Goal: Task Accomplishment & Management: Manage account settings

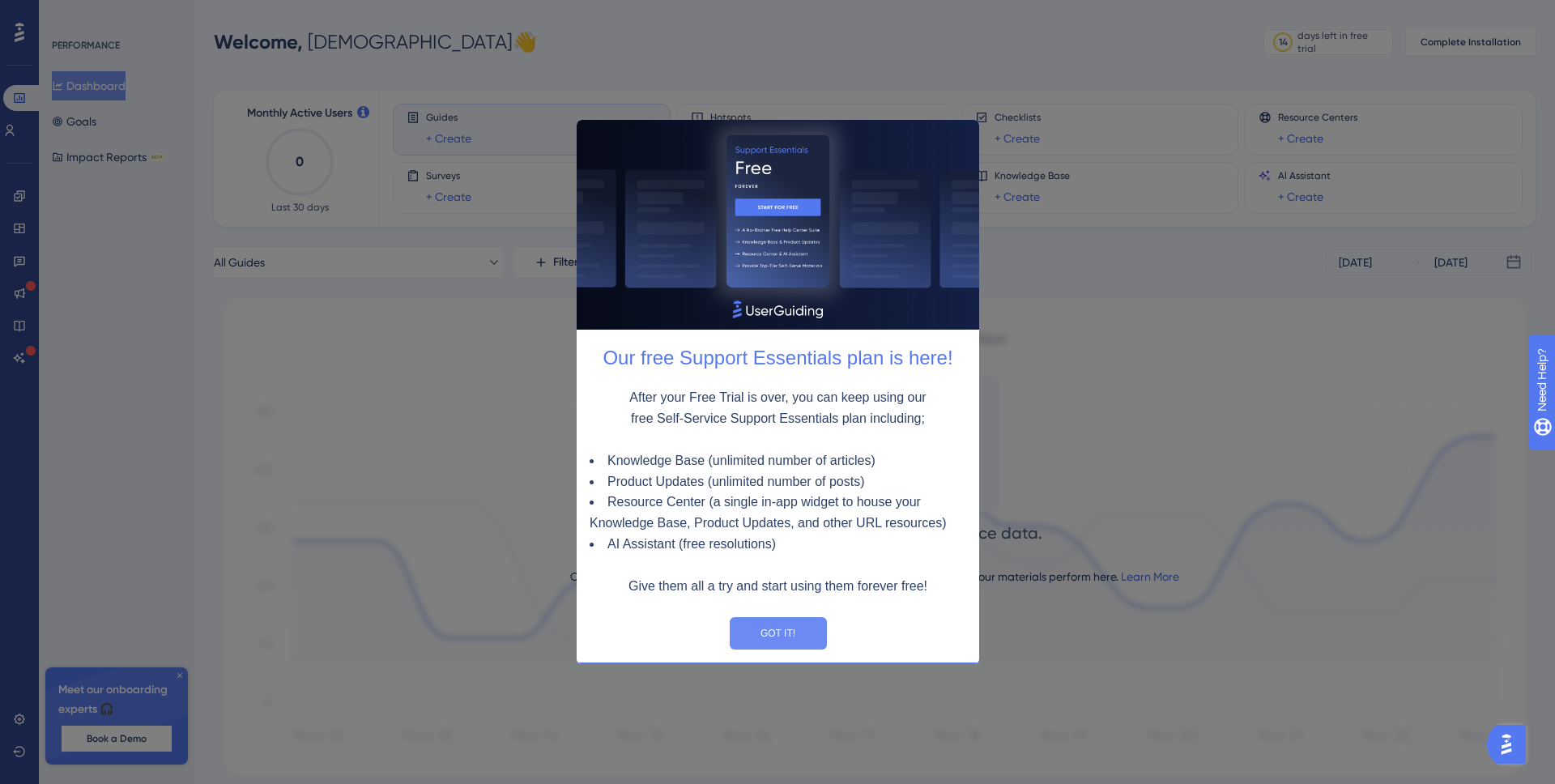
click at [805, 628] on button "GOT IT!" at bounding box center [777, 632] width 97 height 32
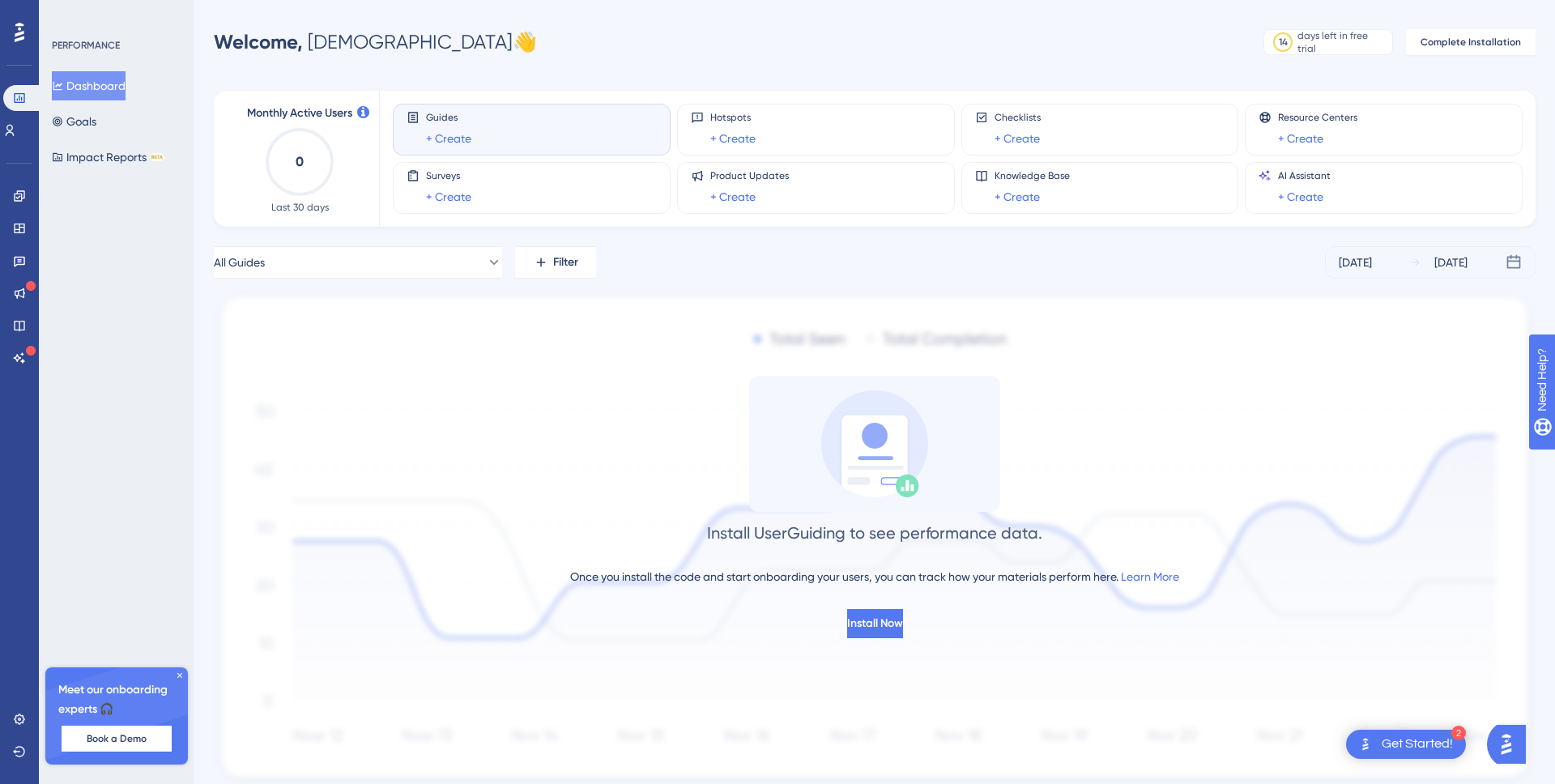
click at [889, 434] on rect at bounding box center [874, 458] width 66 height 86
click at [788, 130] on div "Hotspots + Create" at bounding box center [816, 129] width 250 height 38
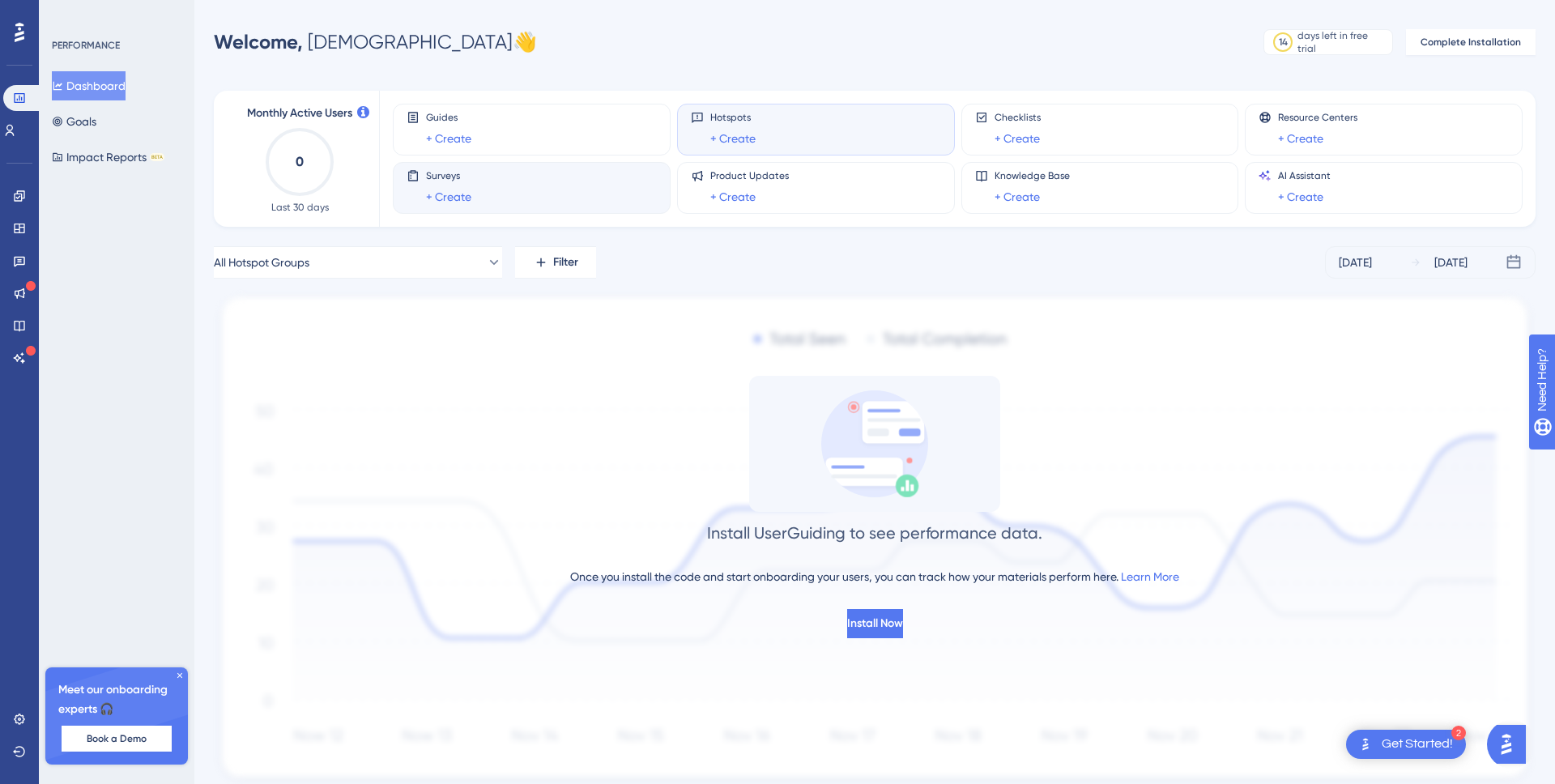
click at [608, 174] on div "Surveys + Create" at bounding box center [531, 188] width 250 height 38
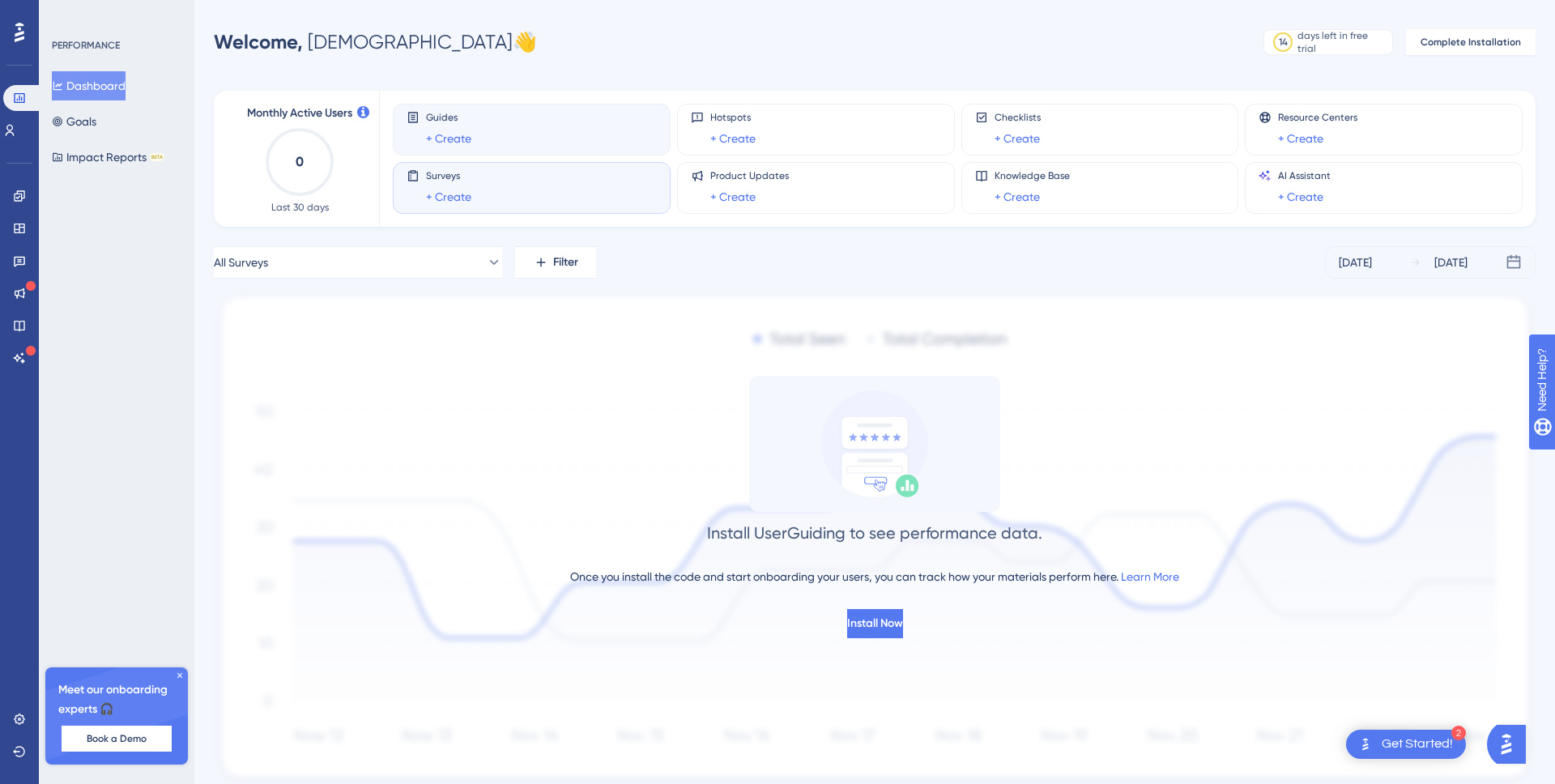
click at [604, 140] on div "Guides + Create" at bounding box center [531, 129] width 250 height 38
click at [464, 136] on link "+ Create" at bounding box center [448, 138] width 45 height 19
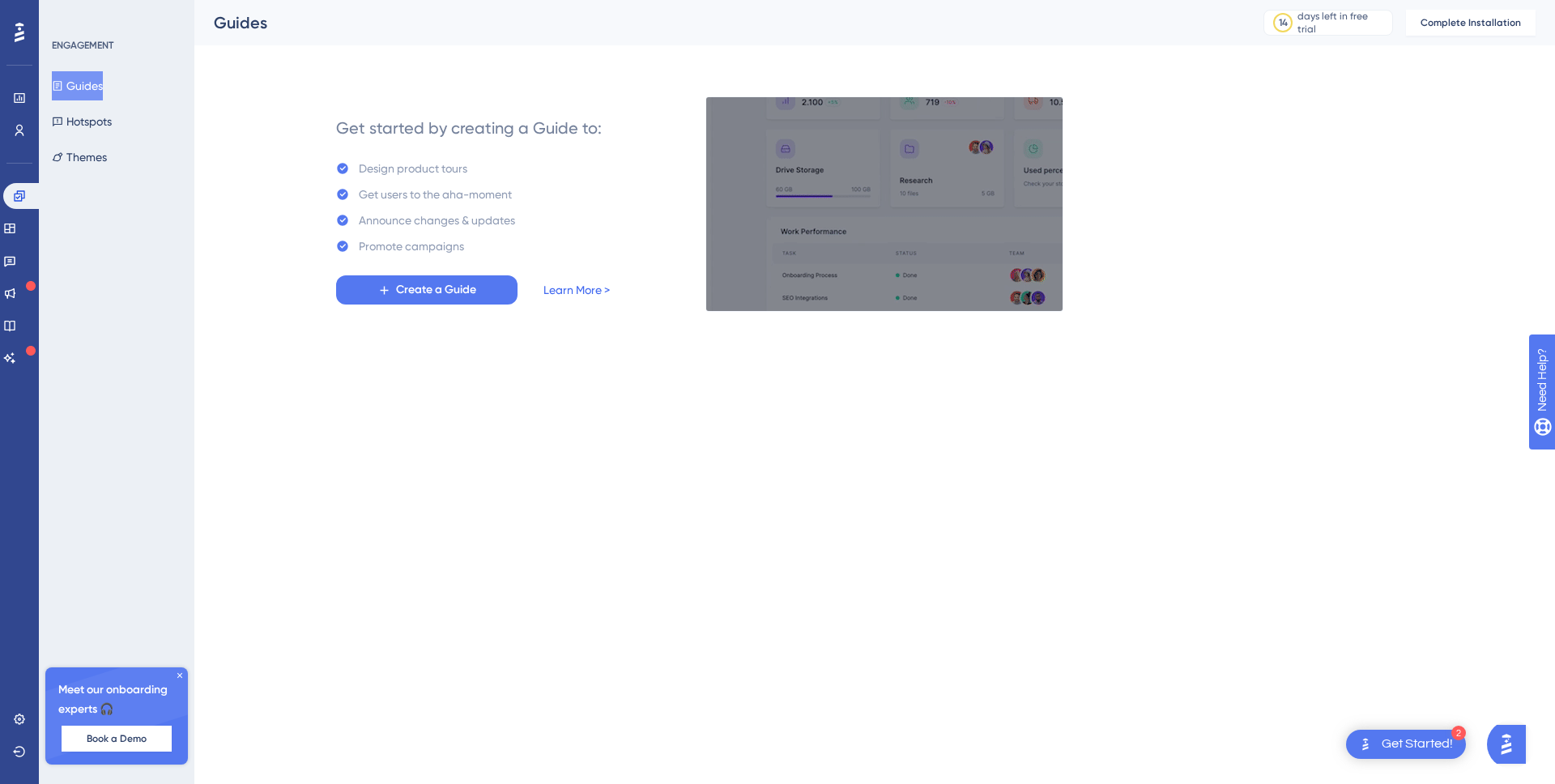
click at [585, 289] on link "Learn More >" at bounding box center [576, 289] width 66 height 19
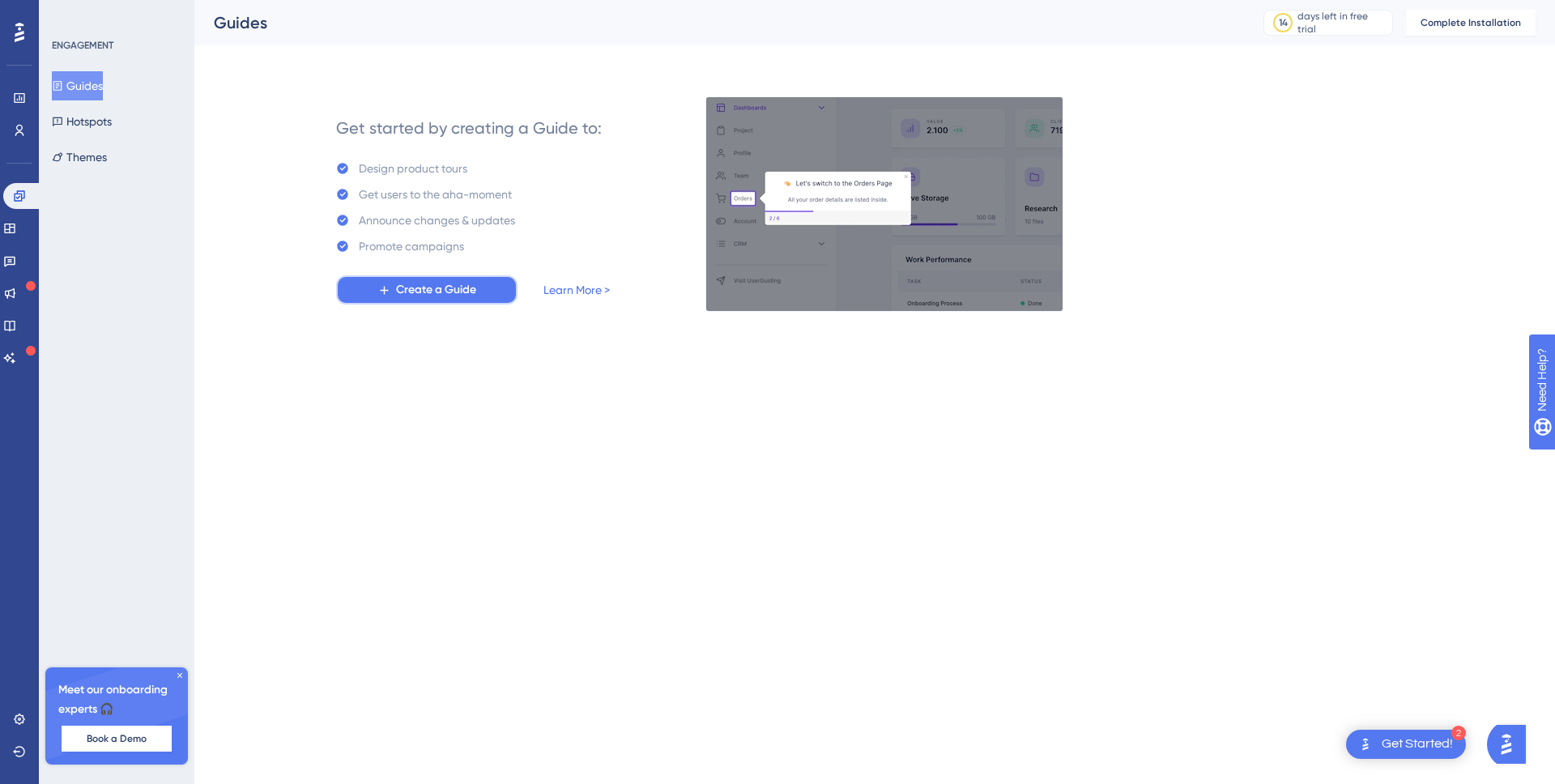
click at [455, 289] on span "Create a Guide" at bounding box center [435, 289] width 80 height 19
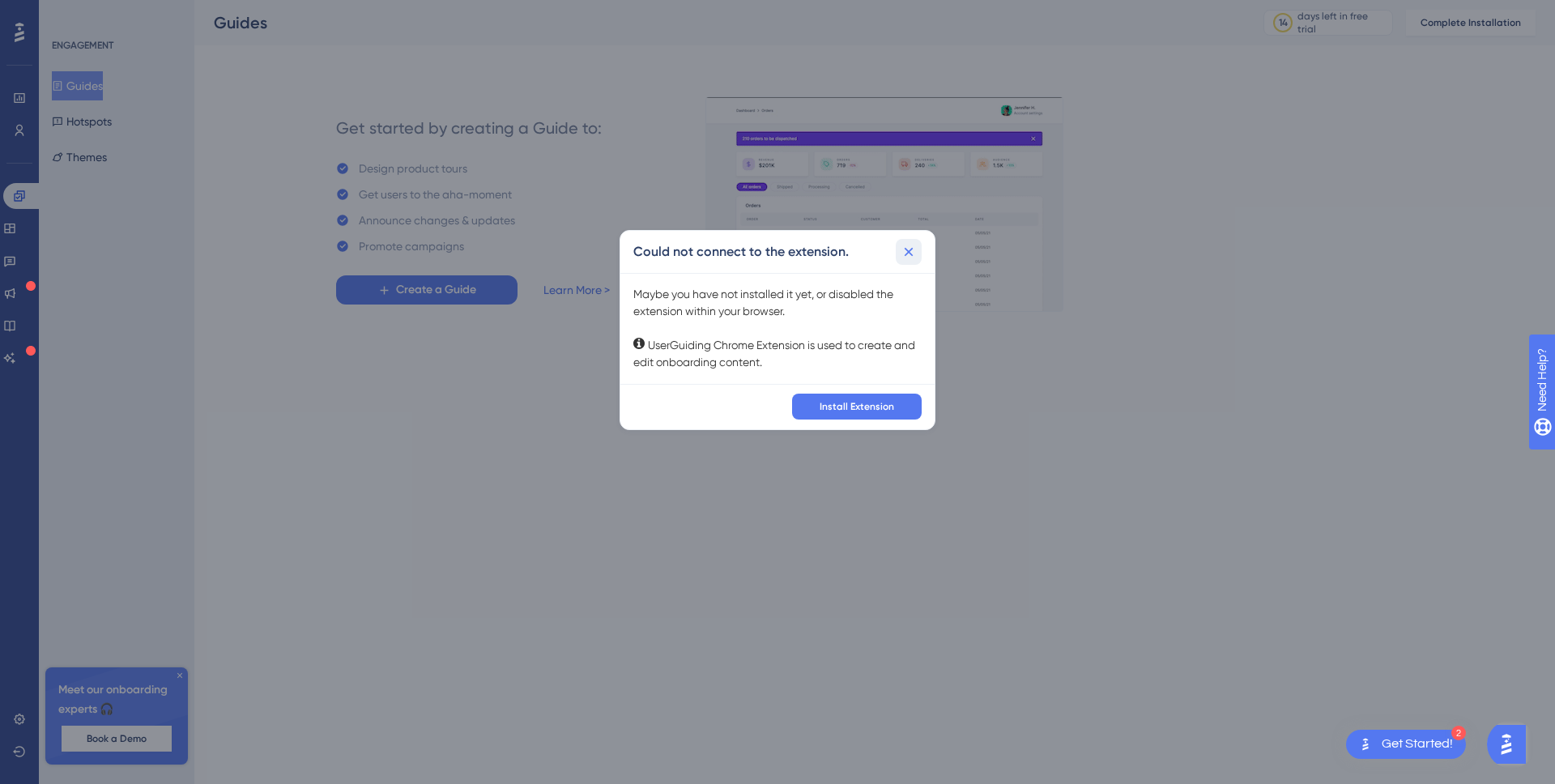
click at [913, 251] on icon at bounding box center [909, 252] width 16 height 16
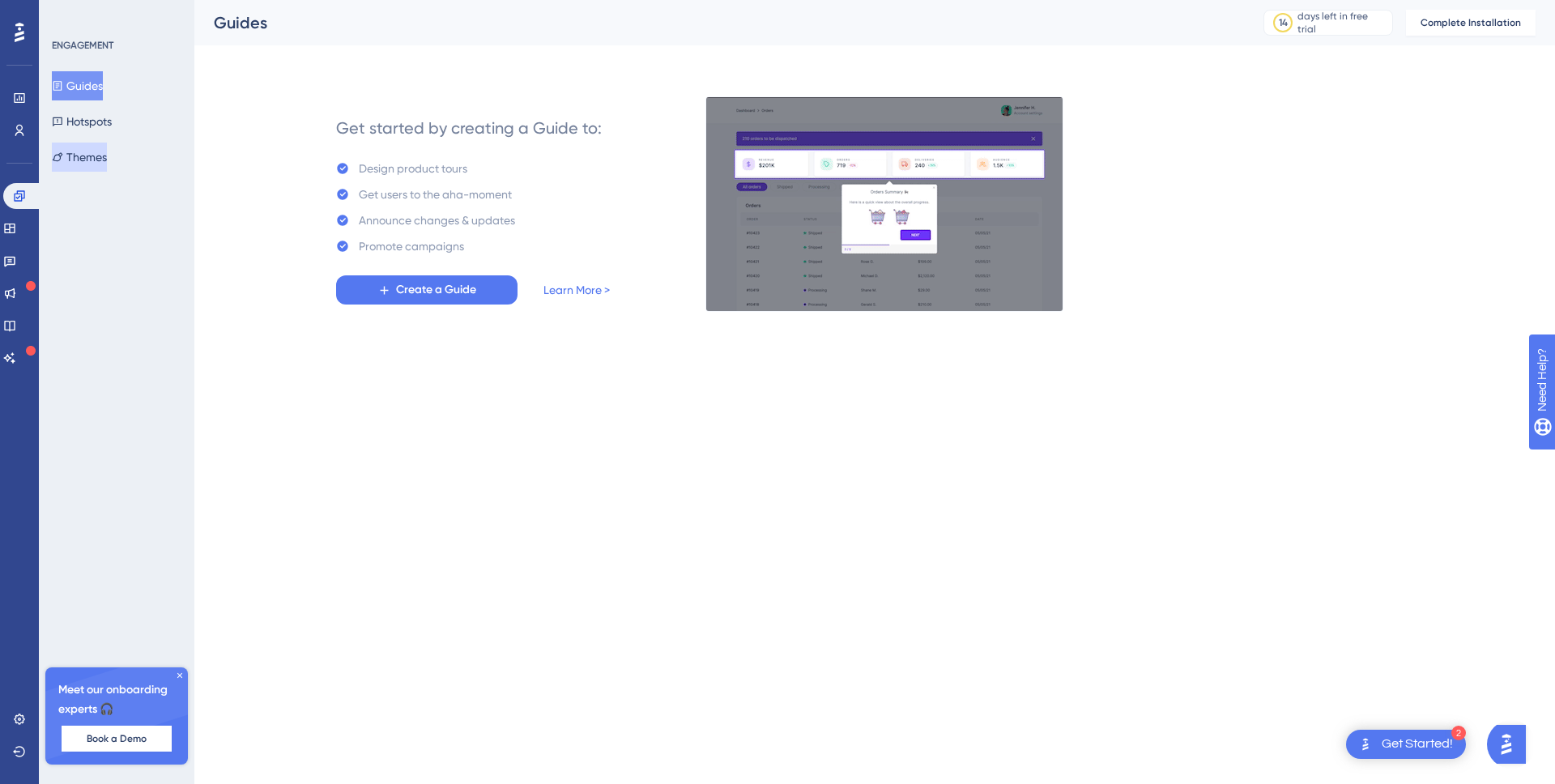
click at [81, 160] on button "Themes" at bounding box center [80, 158] width 55 height 29
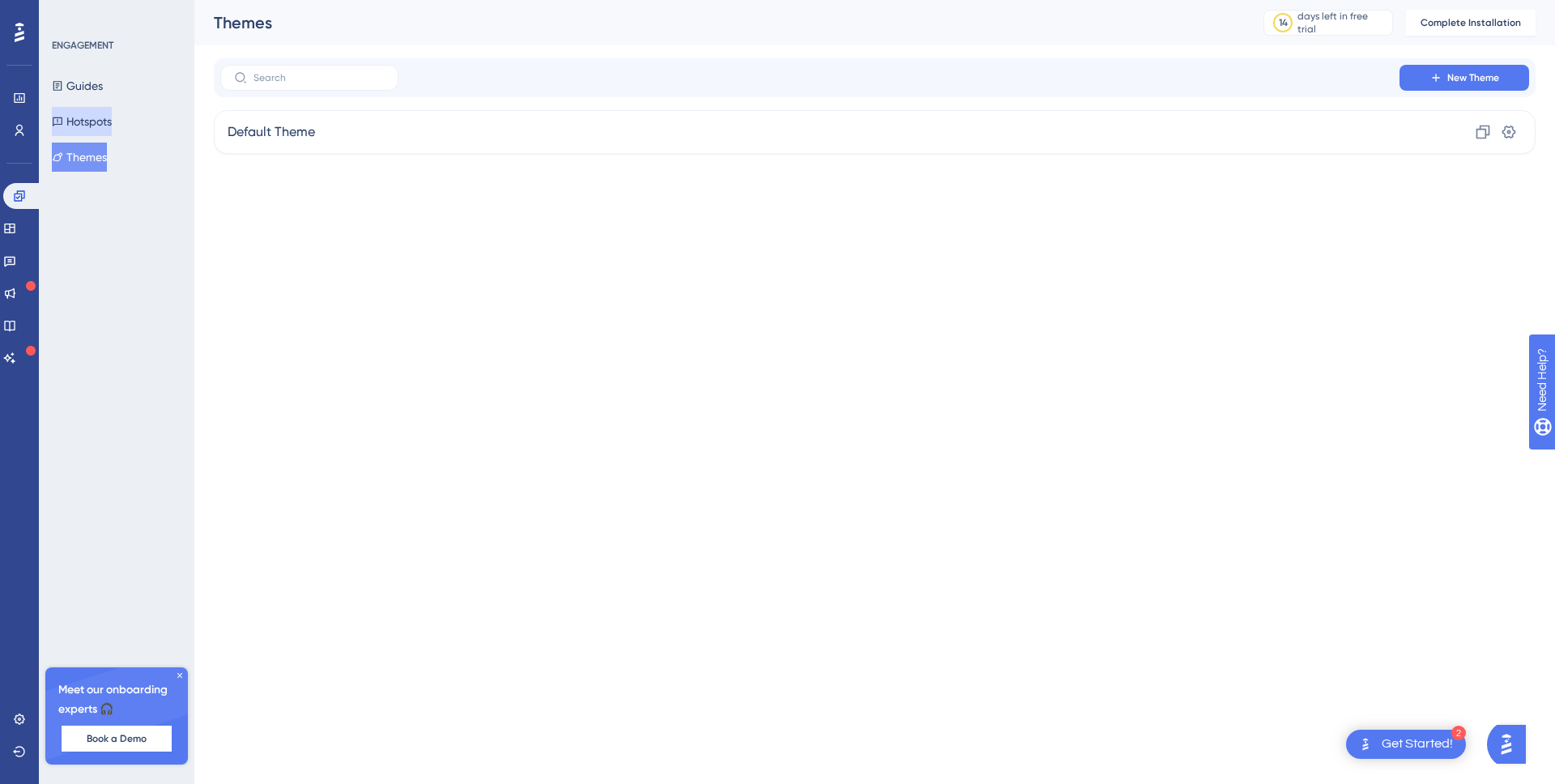
click at [83, 129] on button "Hotspots" at bounding box center [82, 122] width 60 height 29
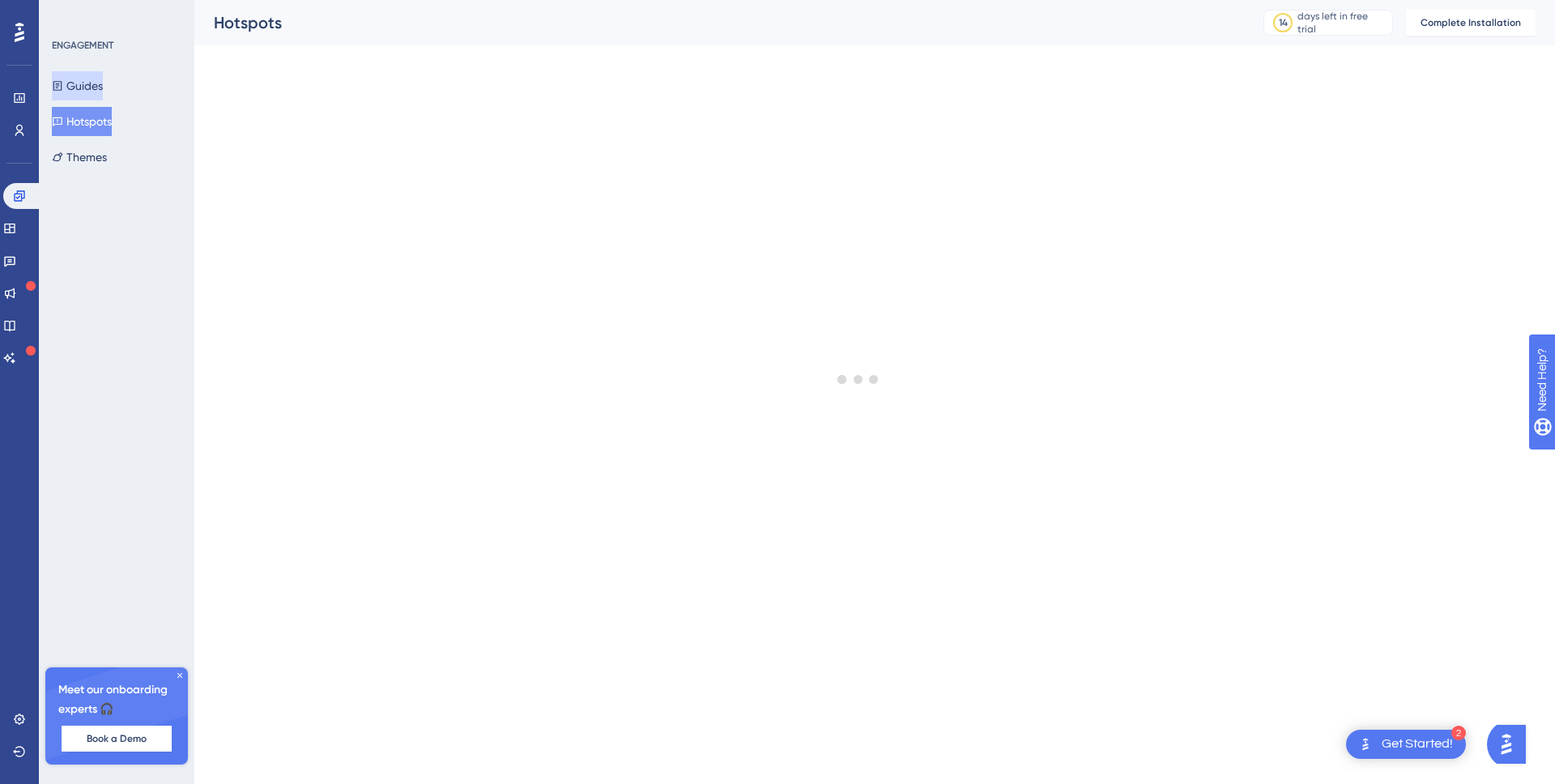
click at [78, 84] on button "Guides" at bounding box center [78, 86] width 51 height 29
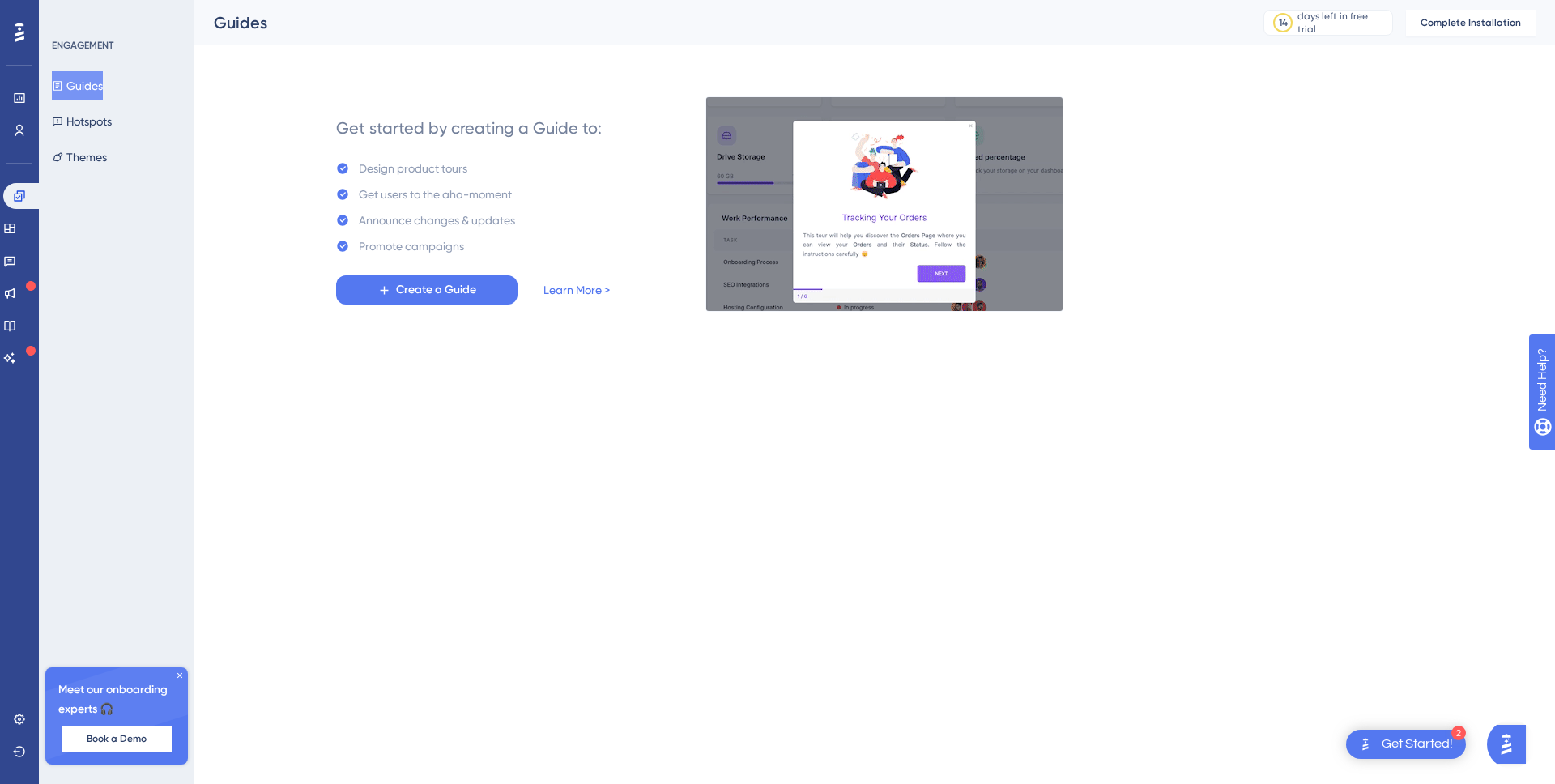
click at [77, 46] on div "ENGAGEMENT" at bounding box center [82, 45] width 61 height 13
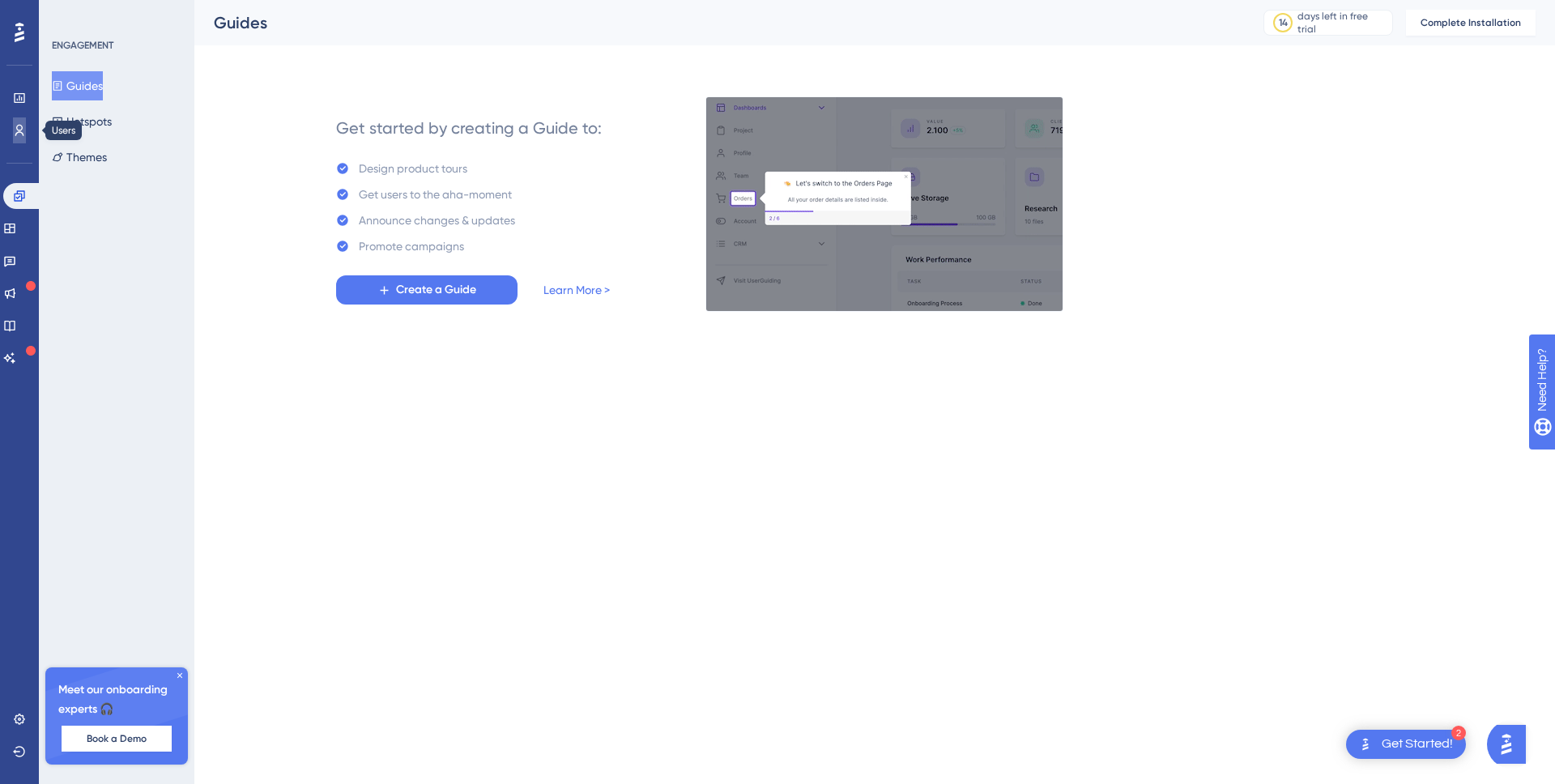
click at [14, 126] on icon at bounding box center [19, 130] width 13 height 13
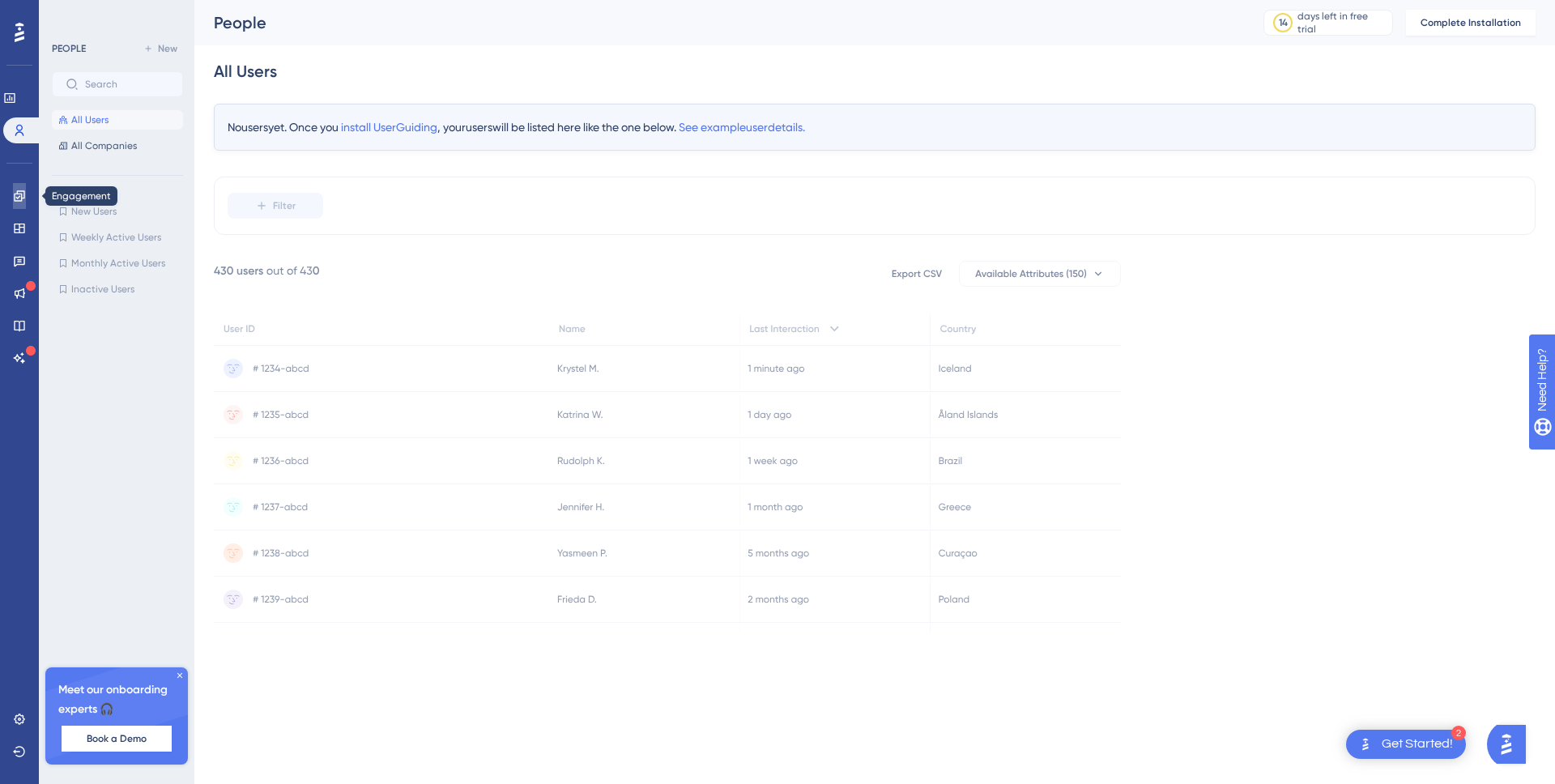
click at [20, 197] on icon at bounding box center [19, 196] width 13 height 13
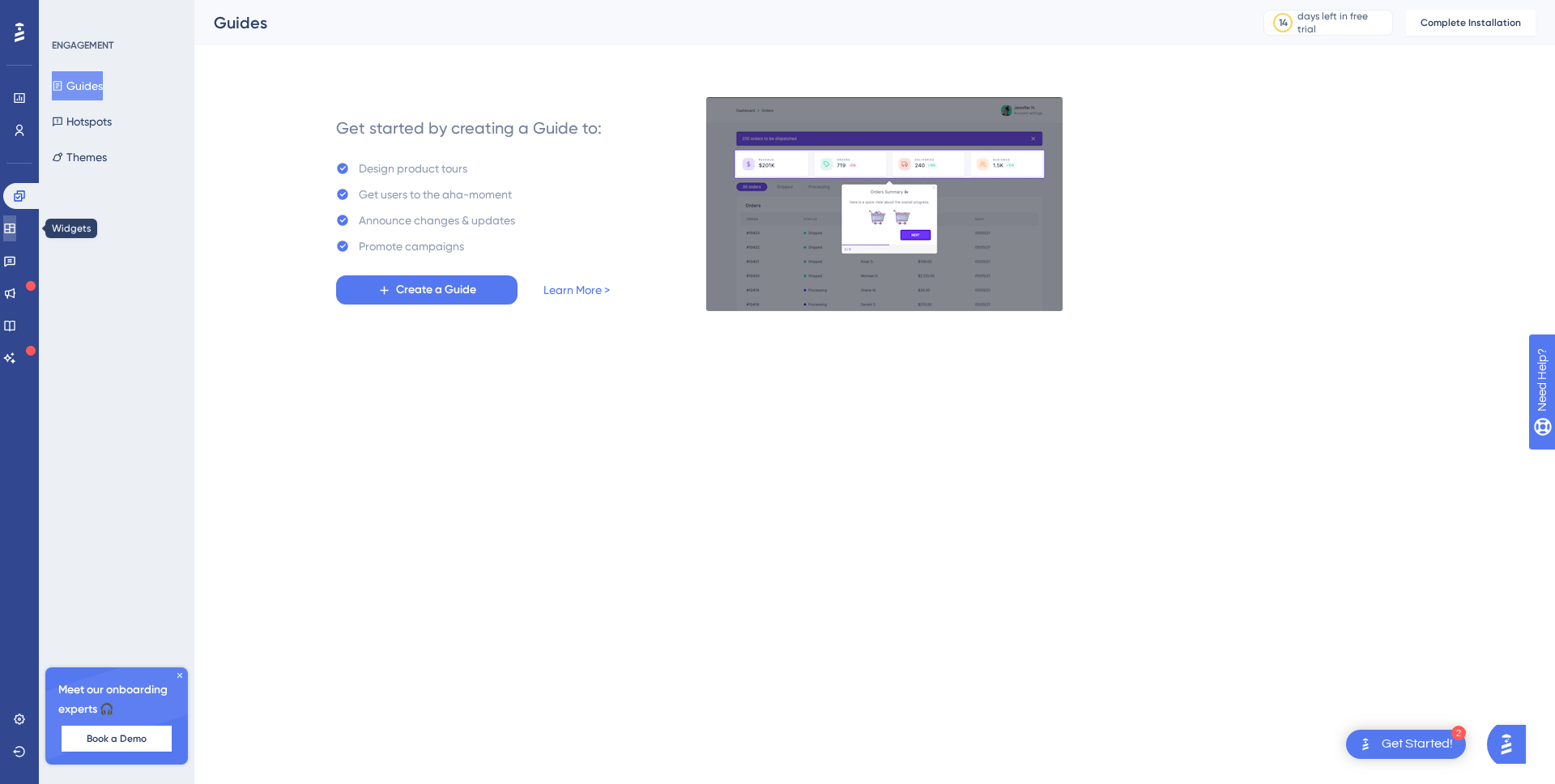
click at [15, 226] on icon at bounding box center [8, 228] width 10 height 10
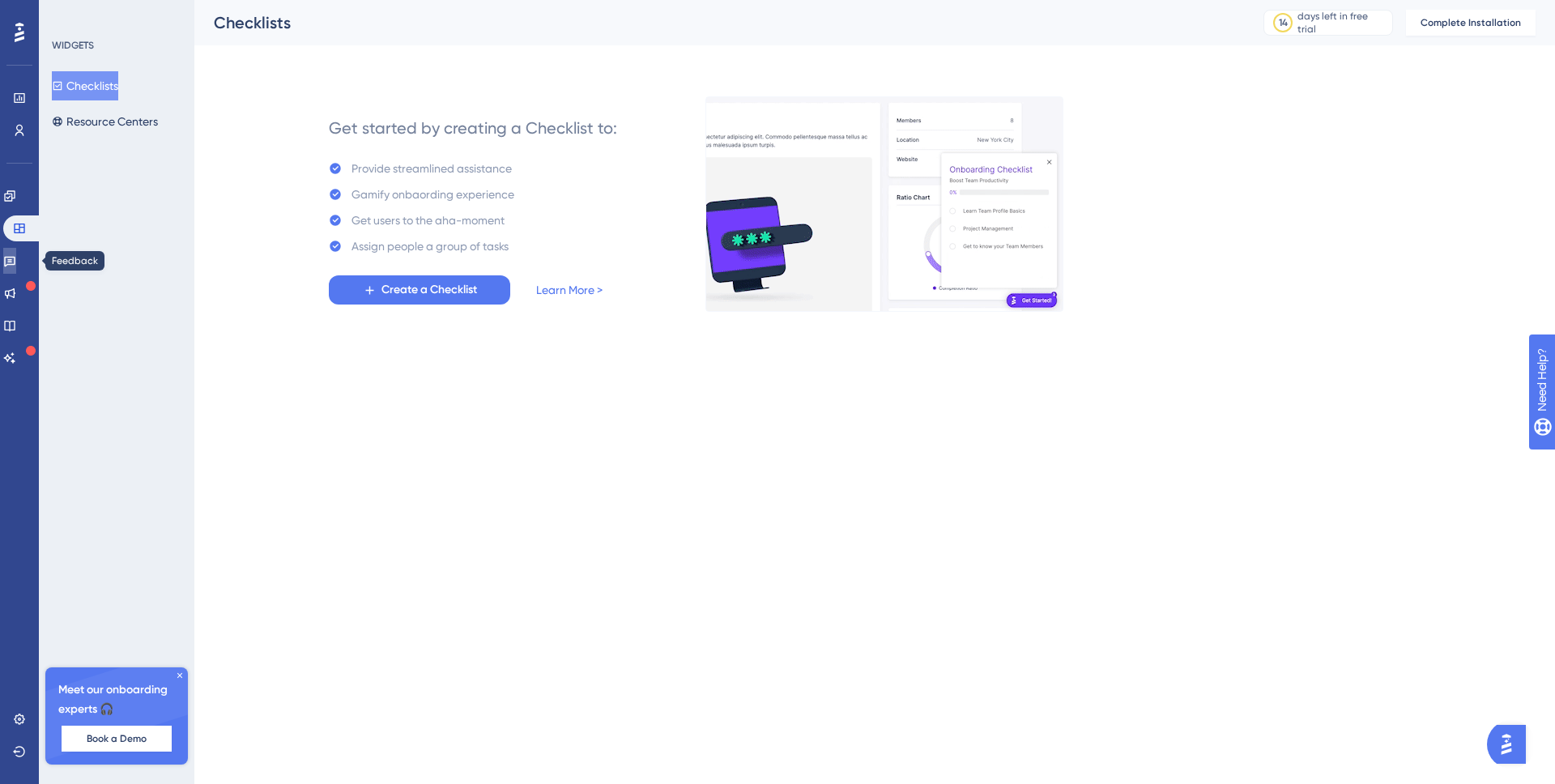
click at [16, 270] on link at bounding box center [10, 260] width 13 height 26
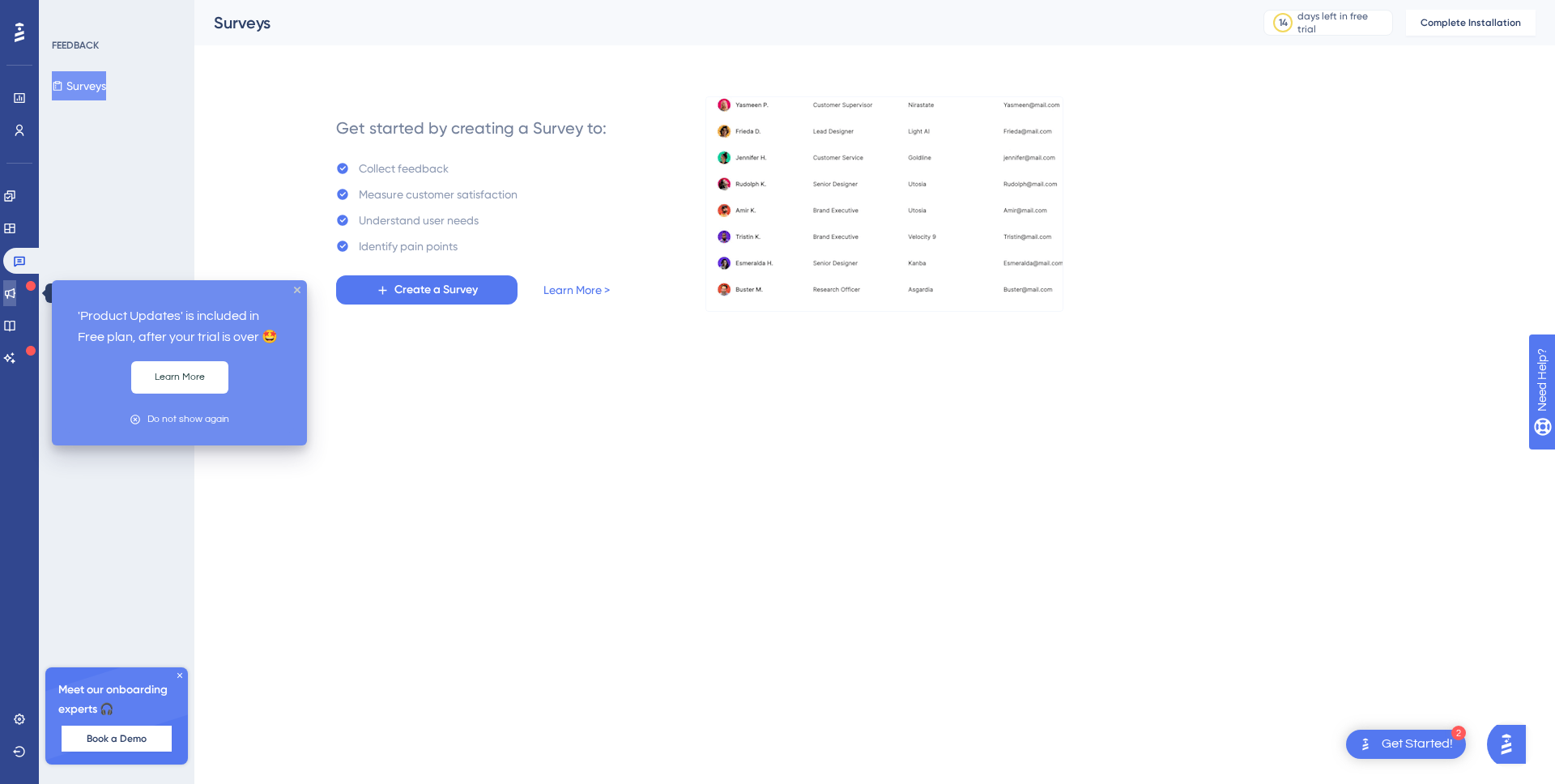
click at [16, 296] on link at bounding box center [10, 293] width 13 height 26
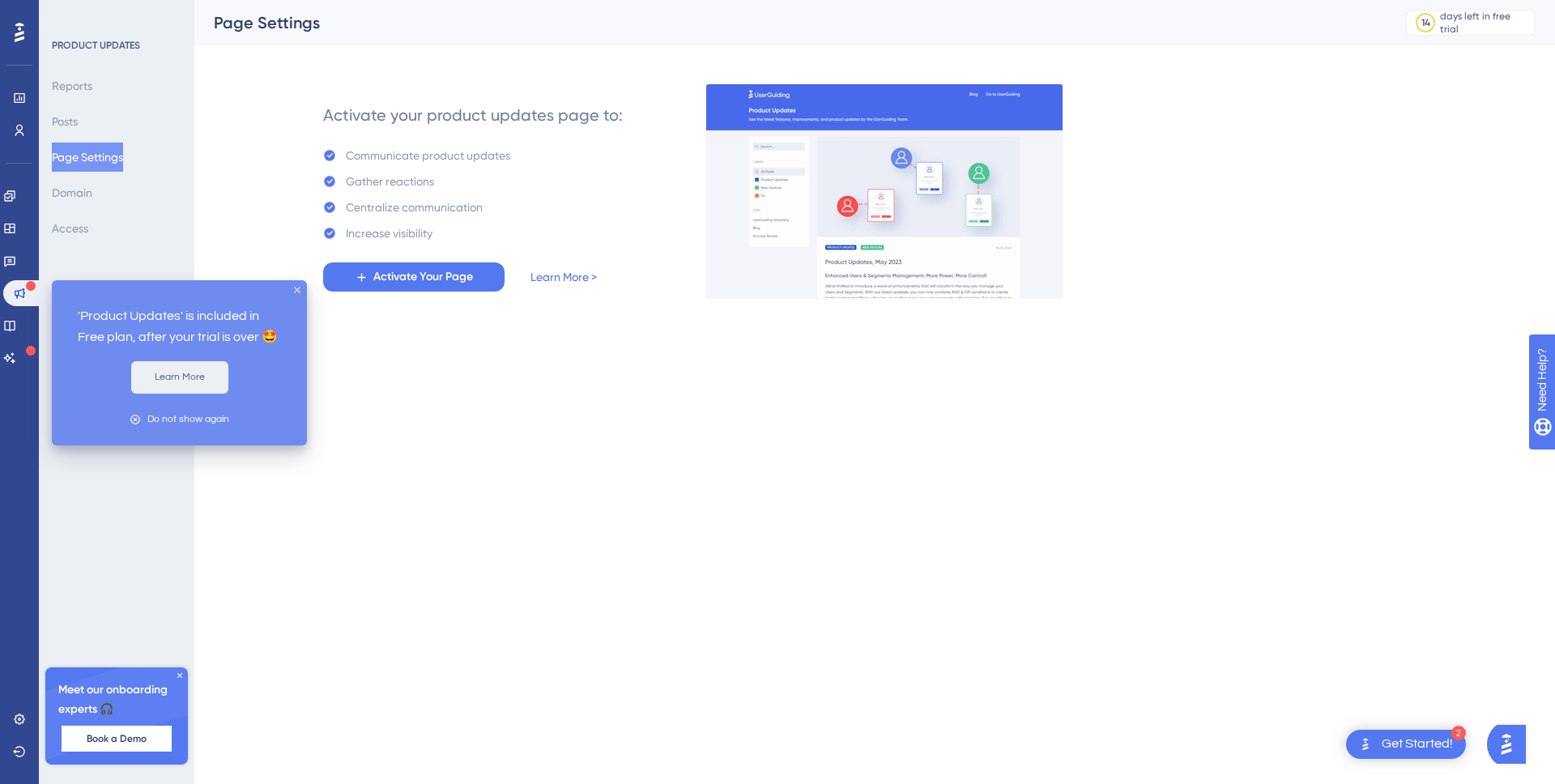
click at [155, 385] on button "Learn More" at bounding box center [180, 376] width 97 height 32
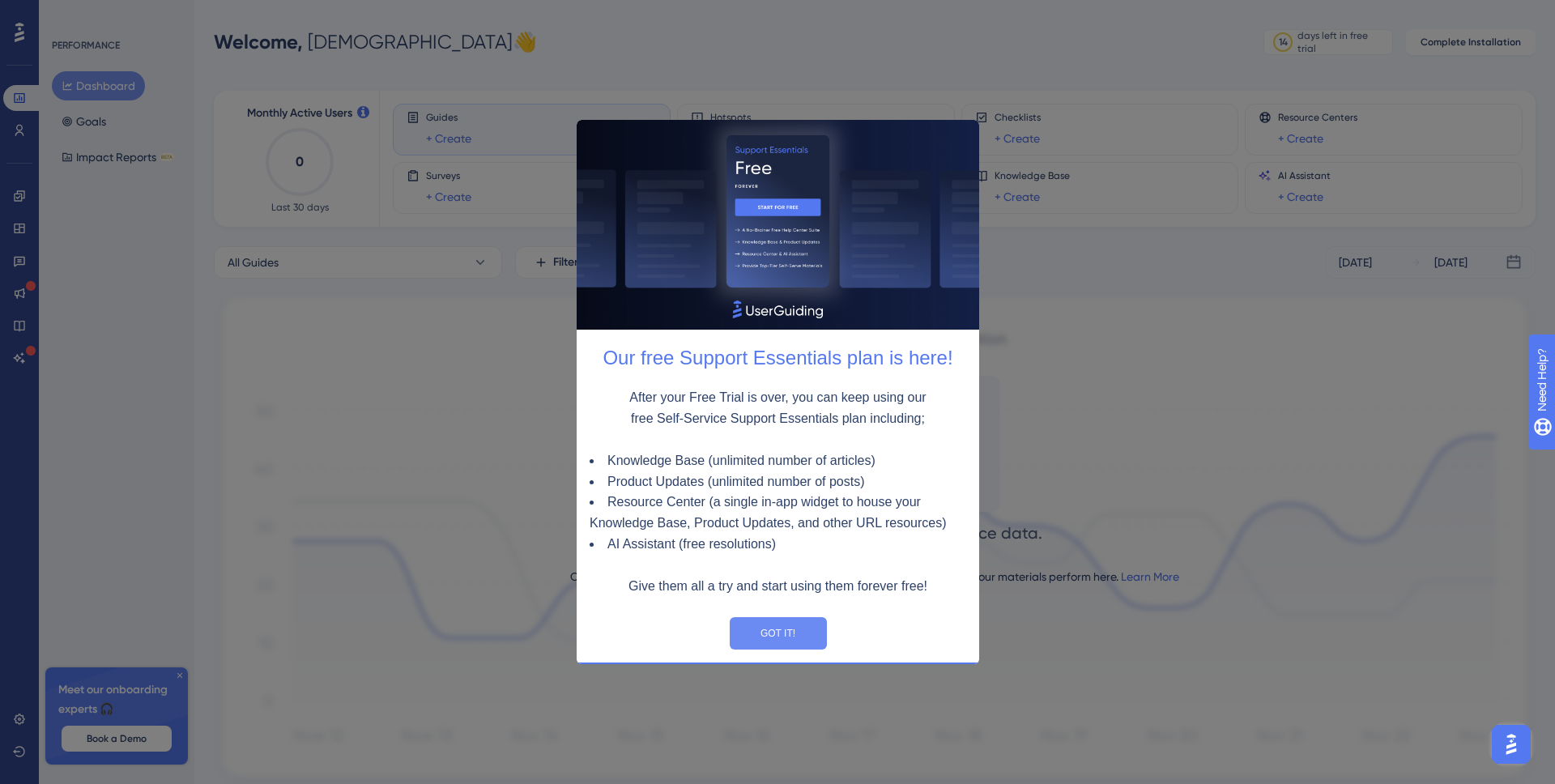
click at [763, 630] on button "GOT IT!" at bounding box center [777, 632] width 97 height 32
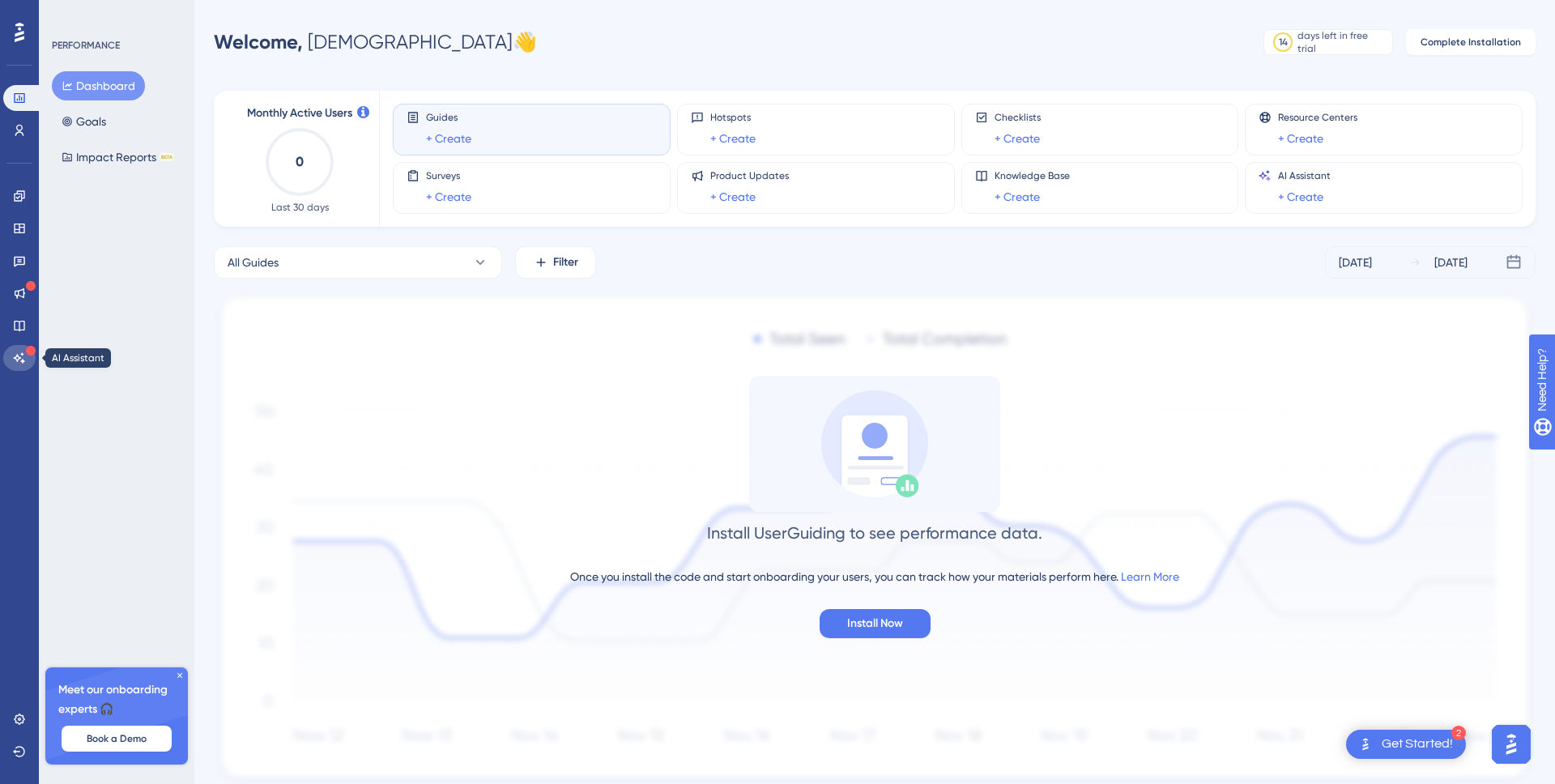
click at [22, 359] on icon at bounding box center [19, 356] width 11 height 10
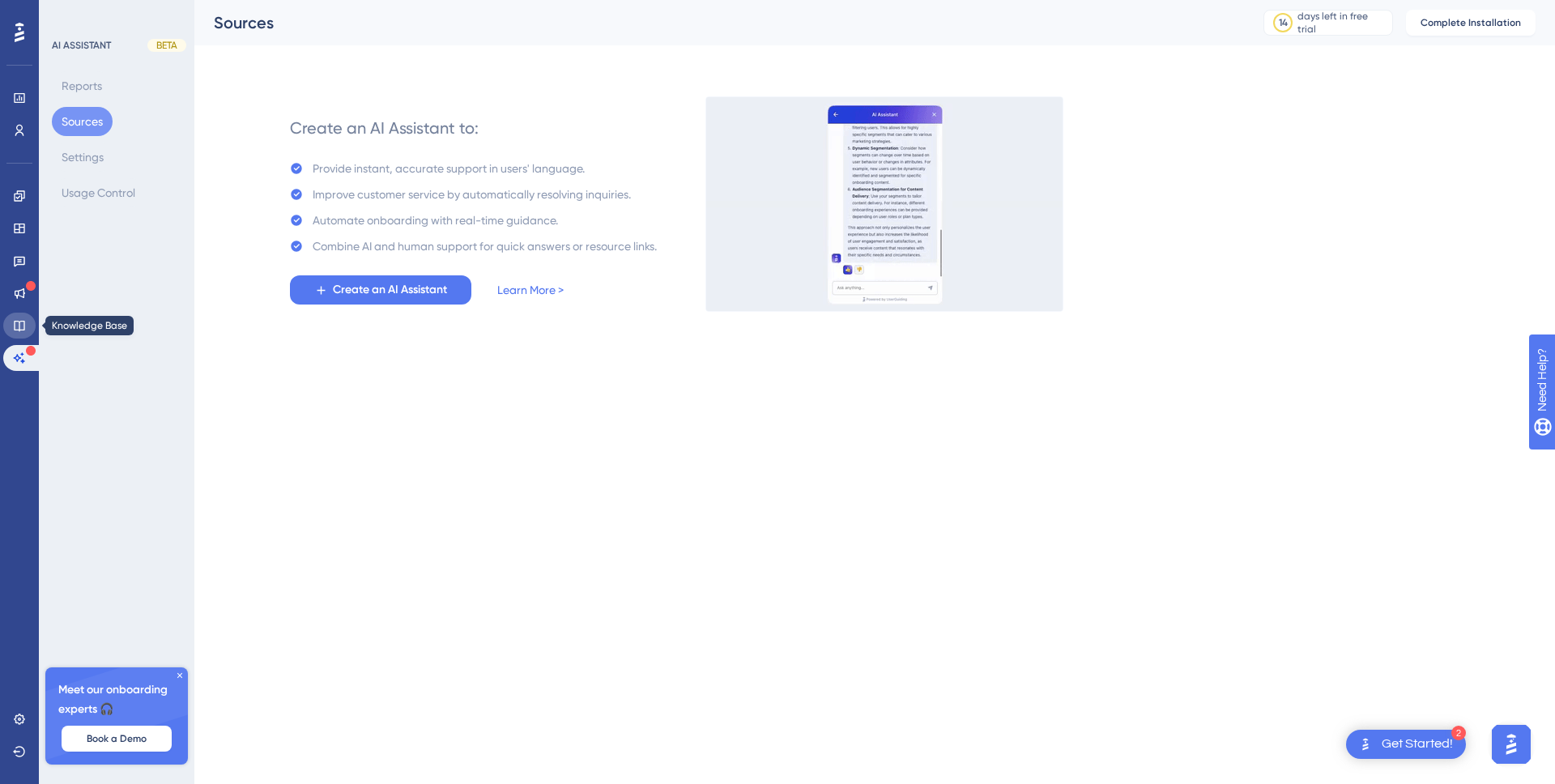
click at [20, 331] on icon at bounding box center [19, 325] width 13 height 13
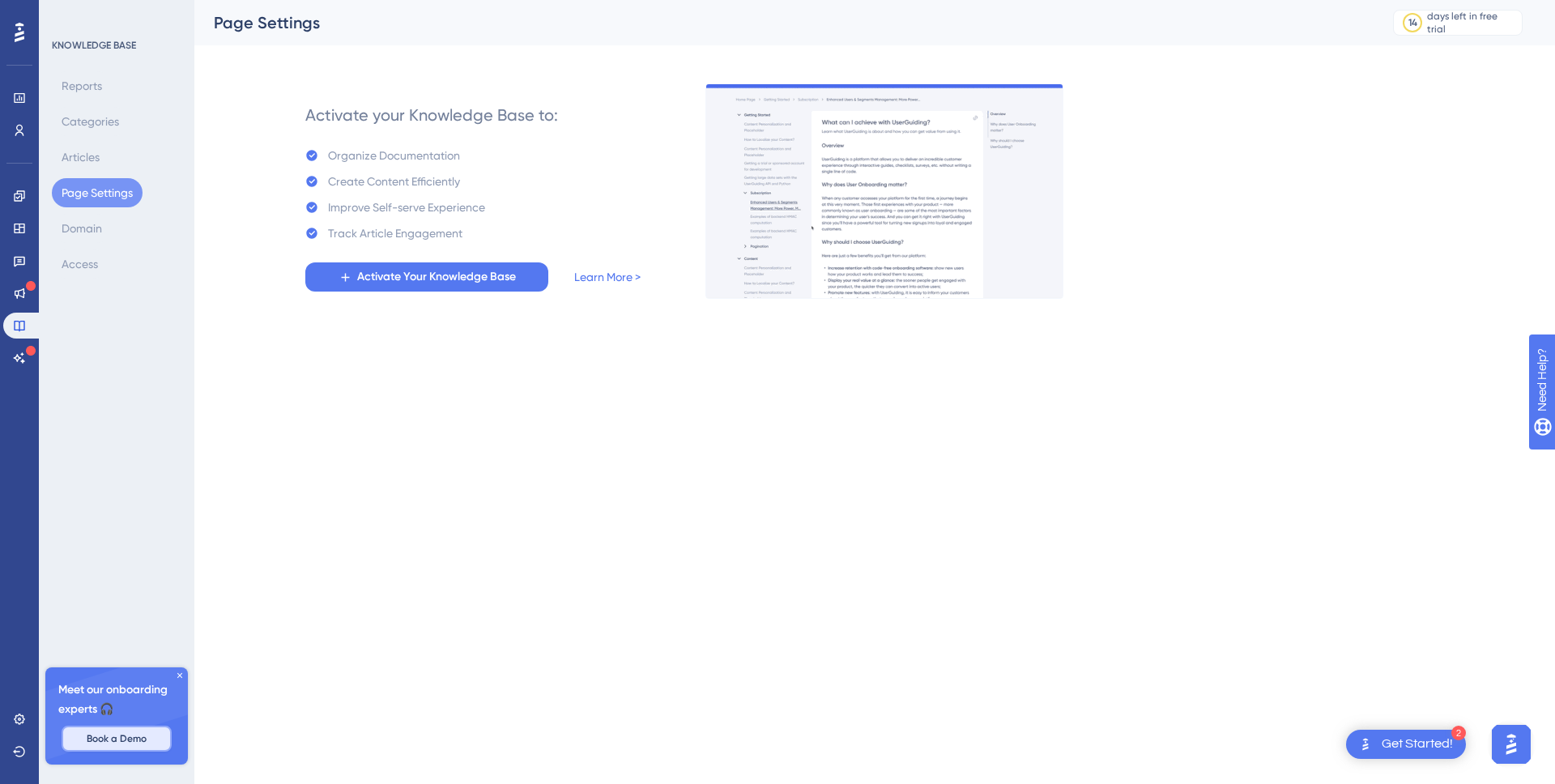
click at [111, 732] on span "Book a Demo" at bounding box center [116, 738] width 60 height 13
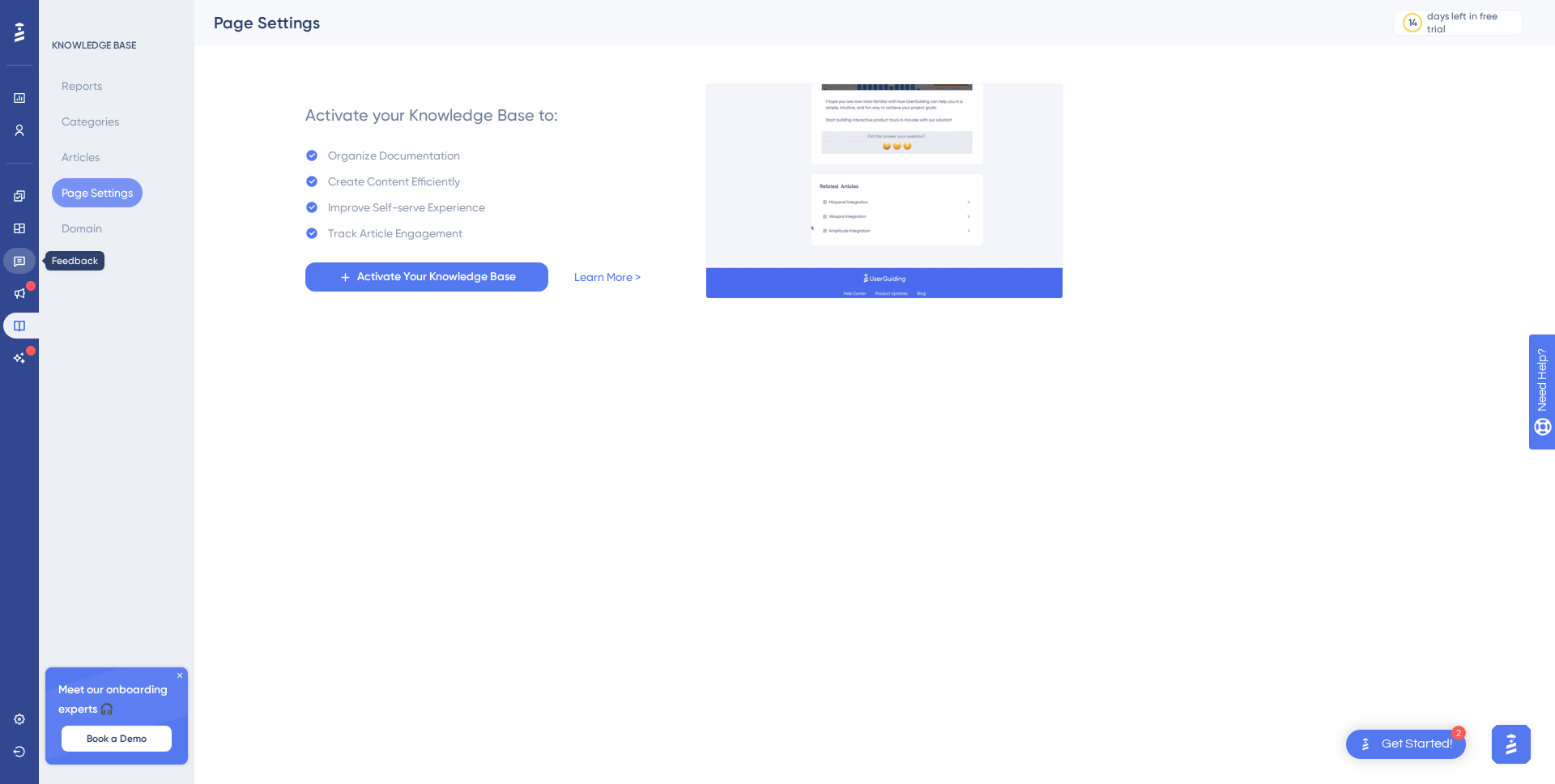
click at [21, 267] on icon at bounding box center [19, 261] width 13 height 13
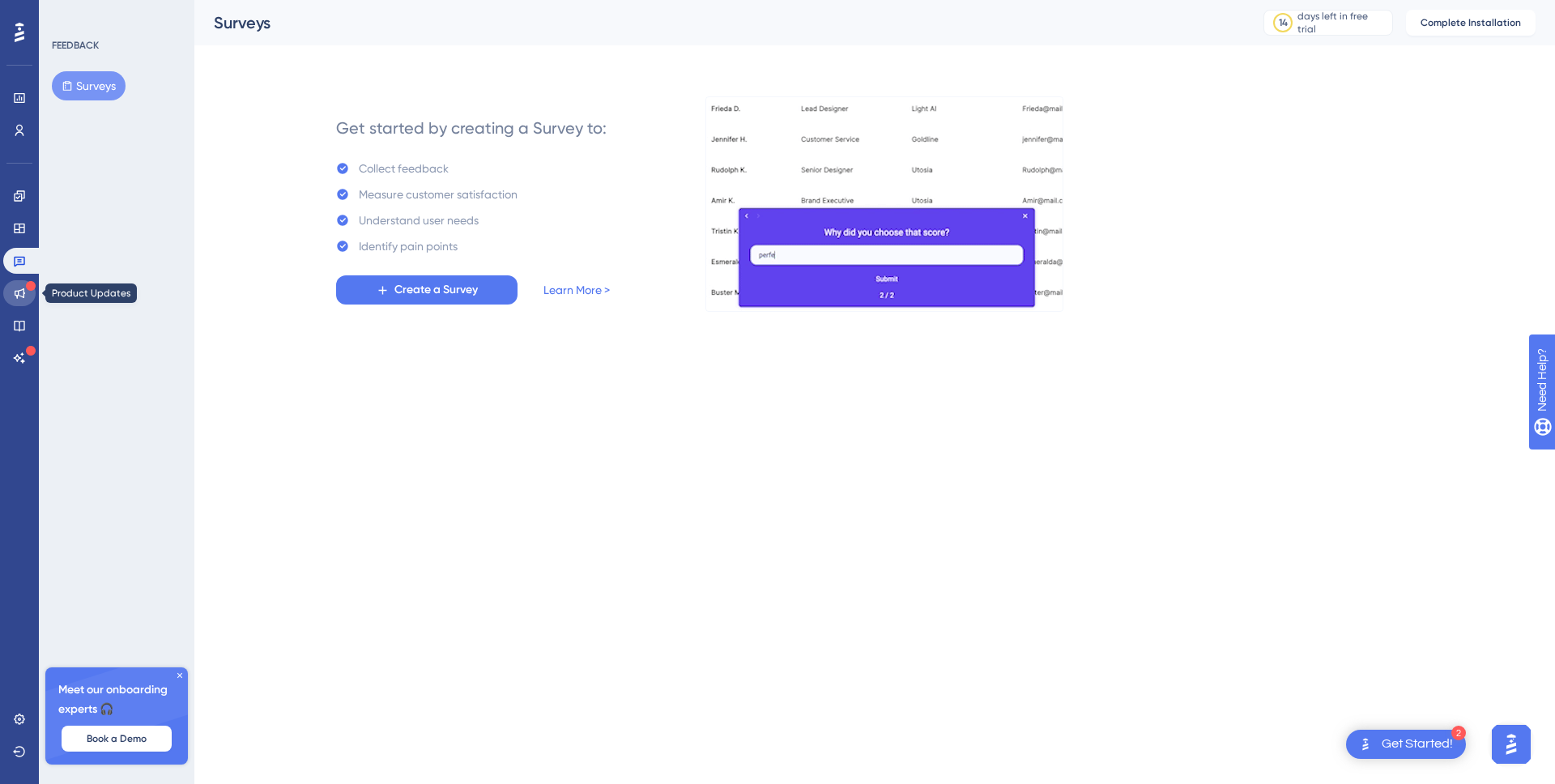
click at [25, 289] on icon at bounding box center [19, 293] width 13 height 13
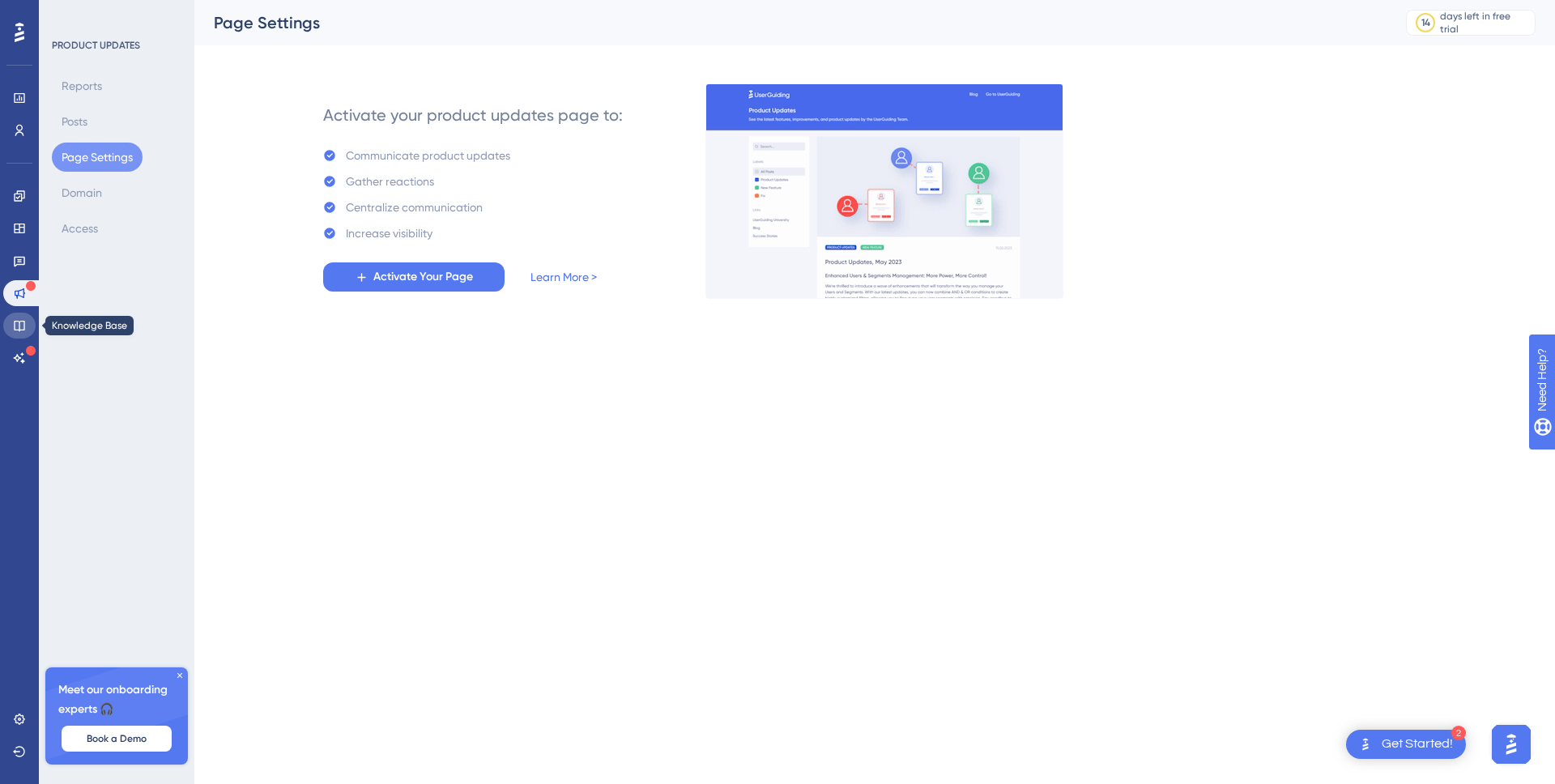
click at [21, 321] on icon at bounding box center [18, 325] width 10 height 10
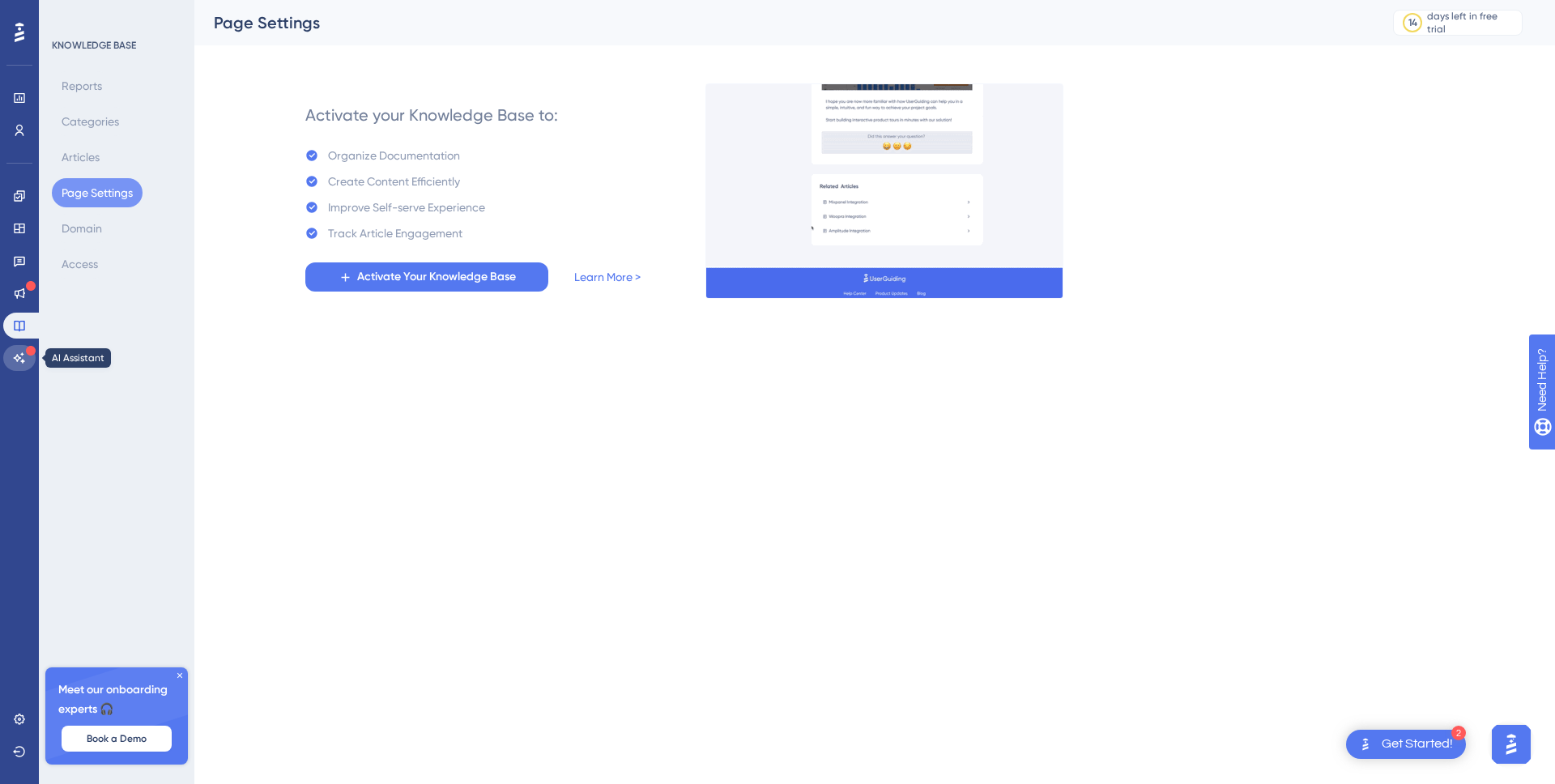
click at [24, 355] on icon at bounding box center [19, 358] width 13 height 13
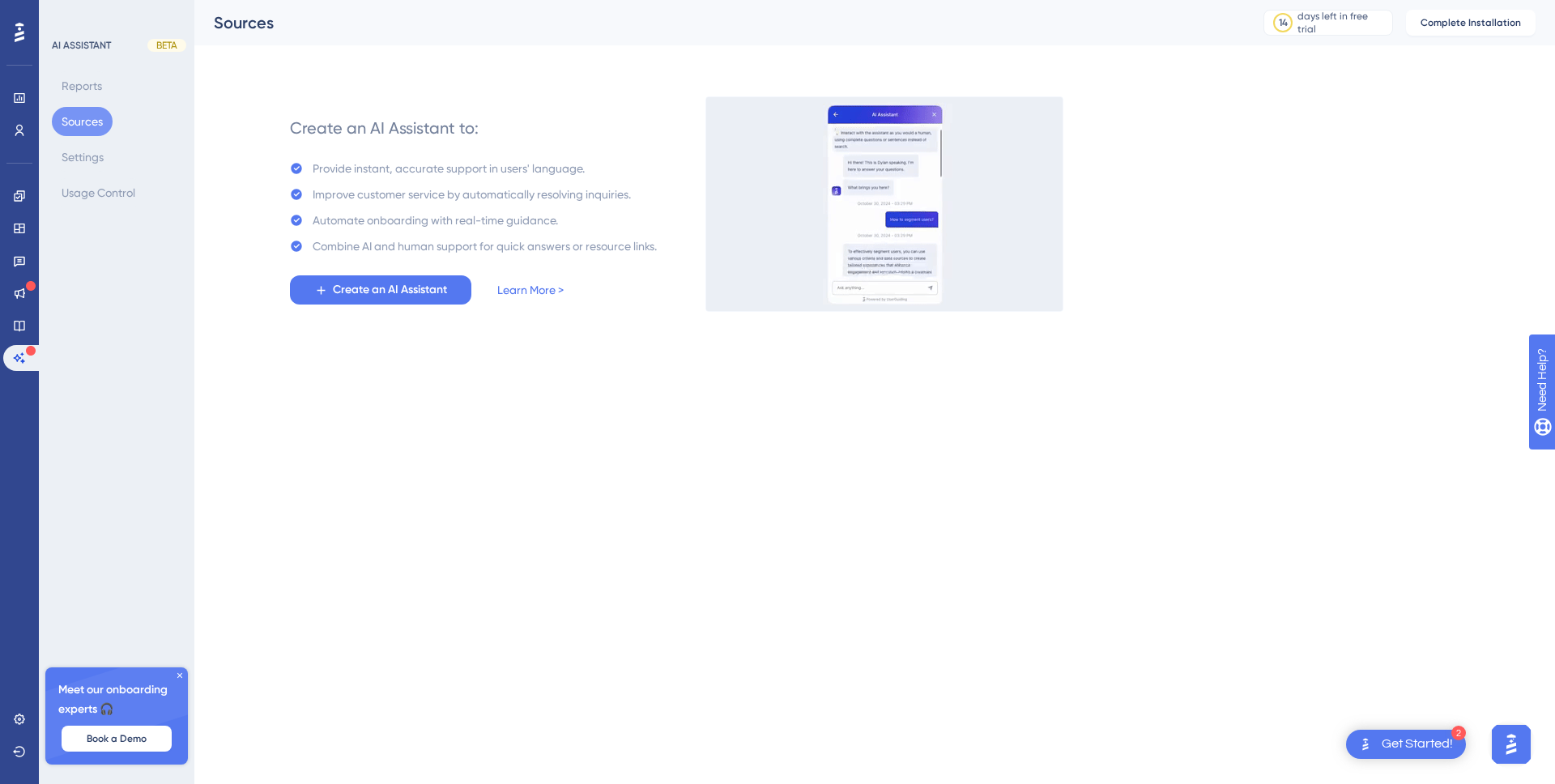
click at [25, 112] on div "Performance Users" at bounding box center [19, 114] width 32 height 59
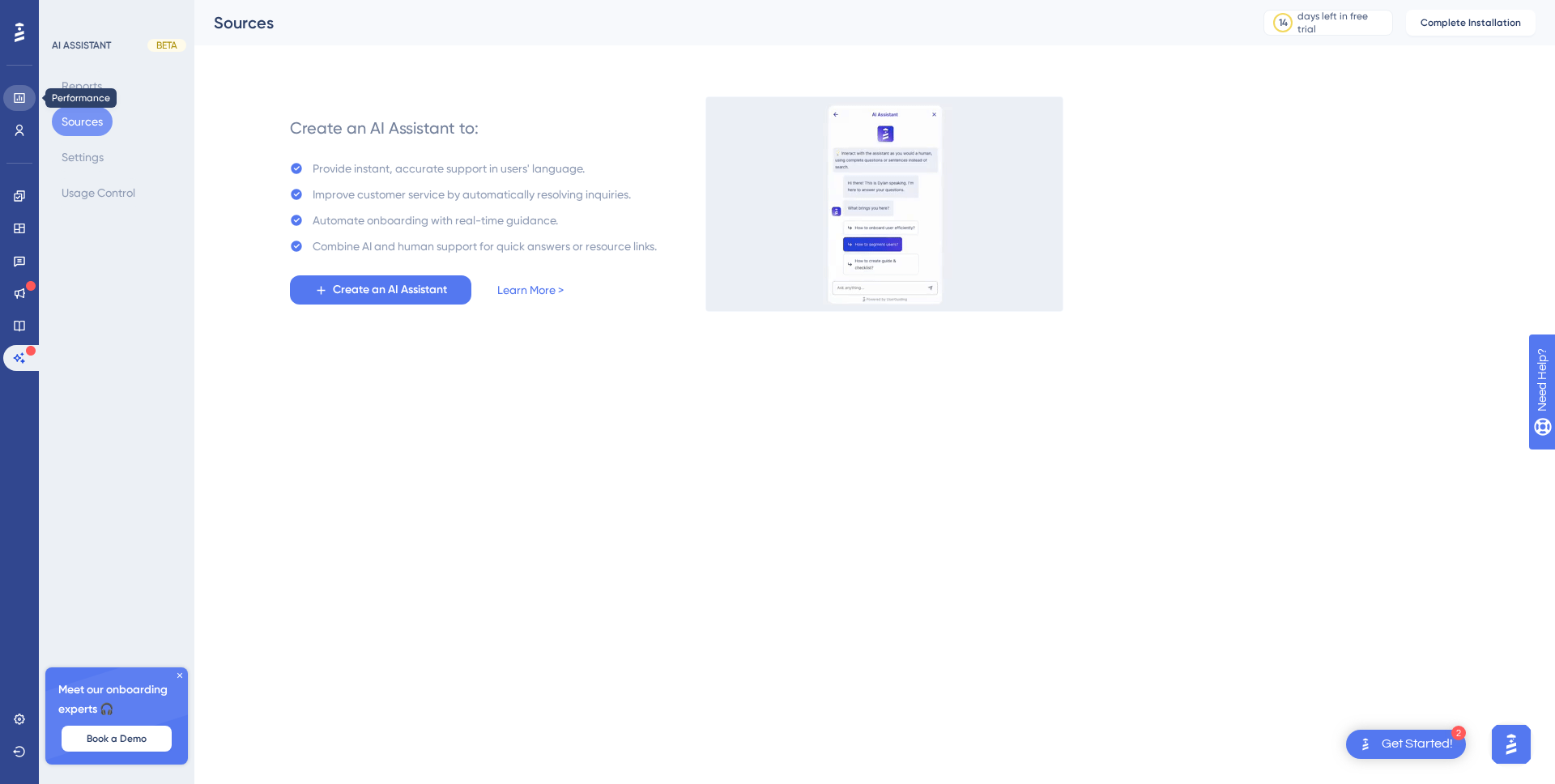
click at [19, 96] on icon at bounding box center [18, 98] width 10 height 10
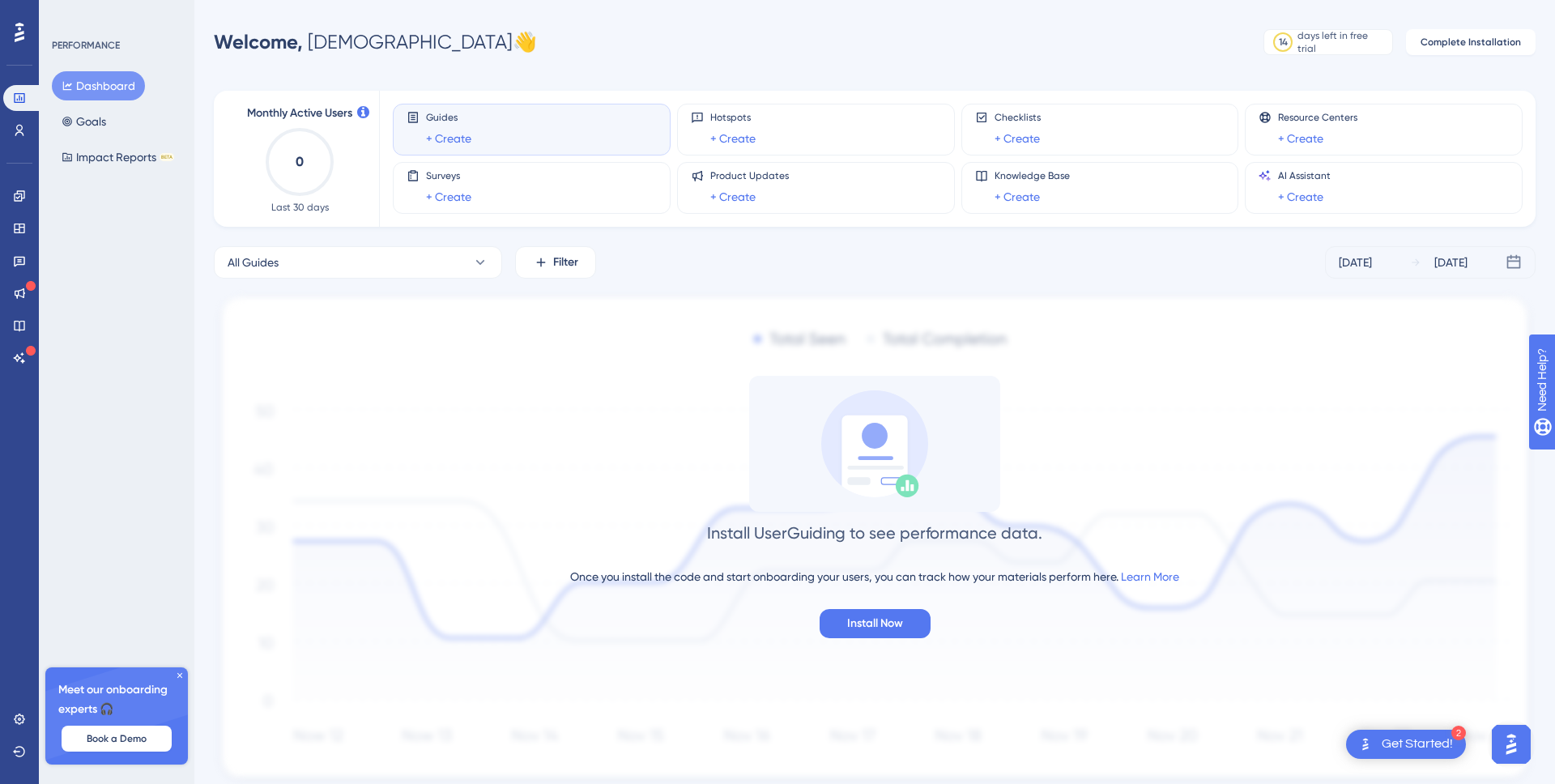
click at [20, 29] on icon at bounding box center [19, 32] width 10 height 19
click at [19, 38] on div "Performance Users Engagement Widgets Feedback Product Updates Knowledge Base AI…" at bounding box center [777, 419] width 1555 height 839
click at [1424, 745] on div "Get Started!" at bounding box center [1418, 743] width 71 height 17
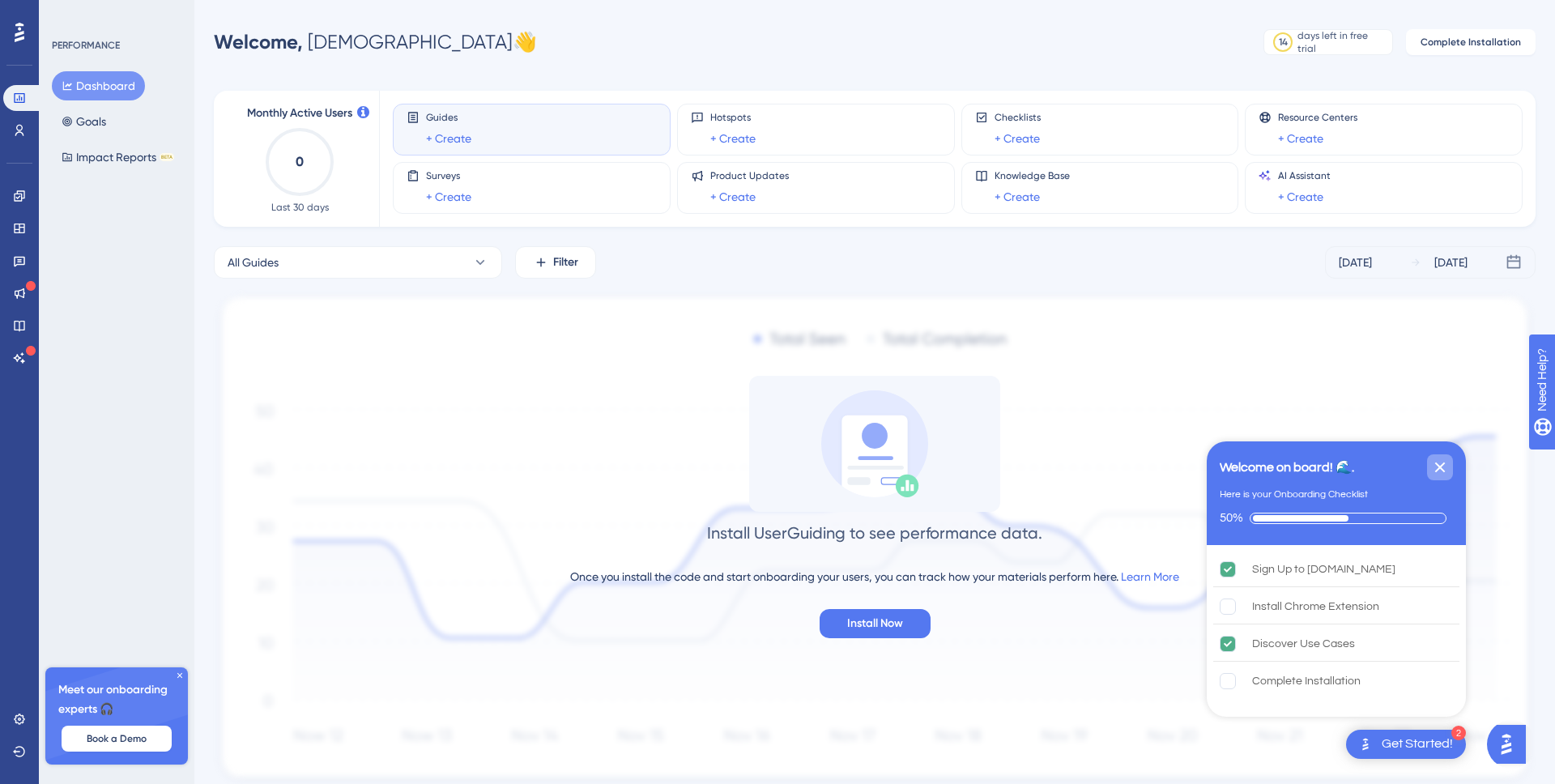
click at [1443, 474] on icon "Close Checklist" at bounding box center [1440, 466] width 19 height 19
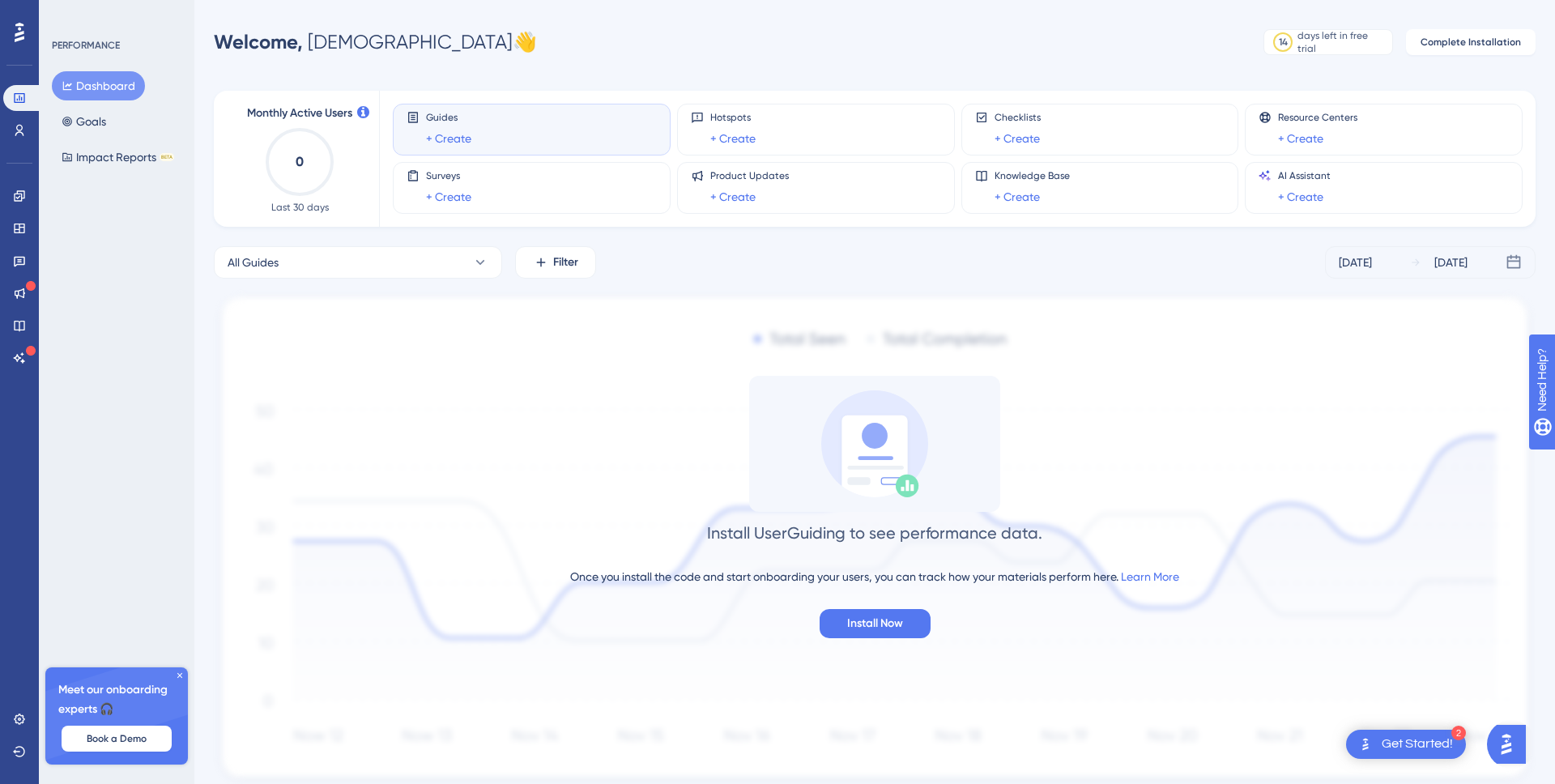
click at [272, 161] on icon "0" at bounding box center [300, 162] width 71 height 71
click at [95, 125] on button "Goals" at bounding box center [84, 122] width 64 height 29
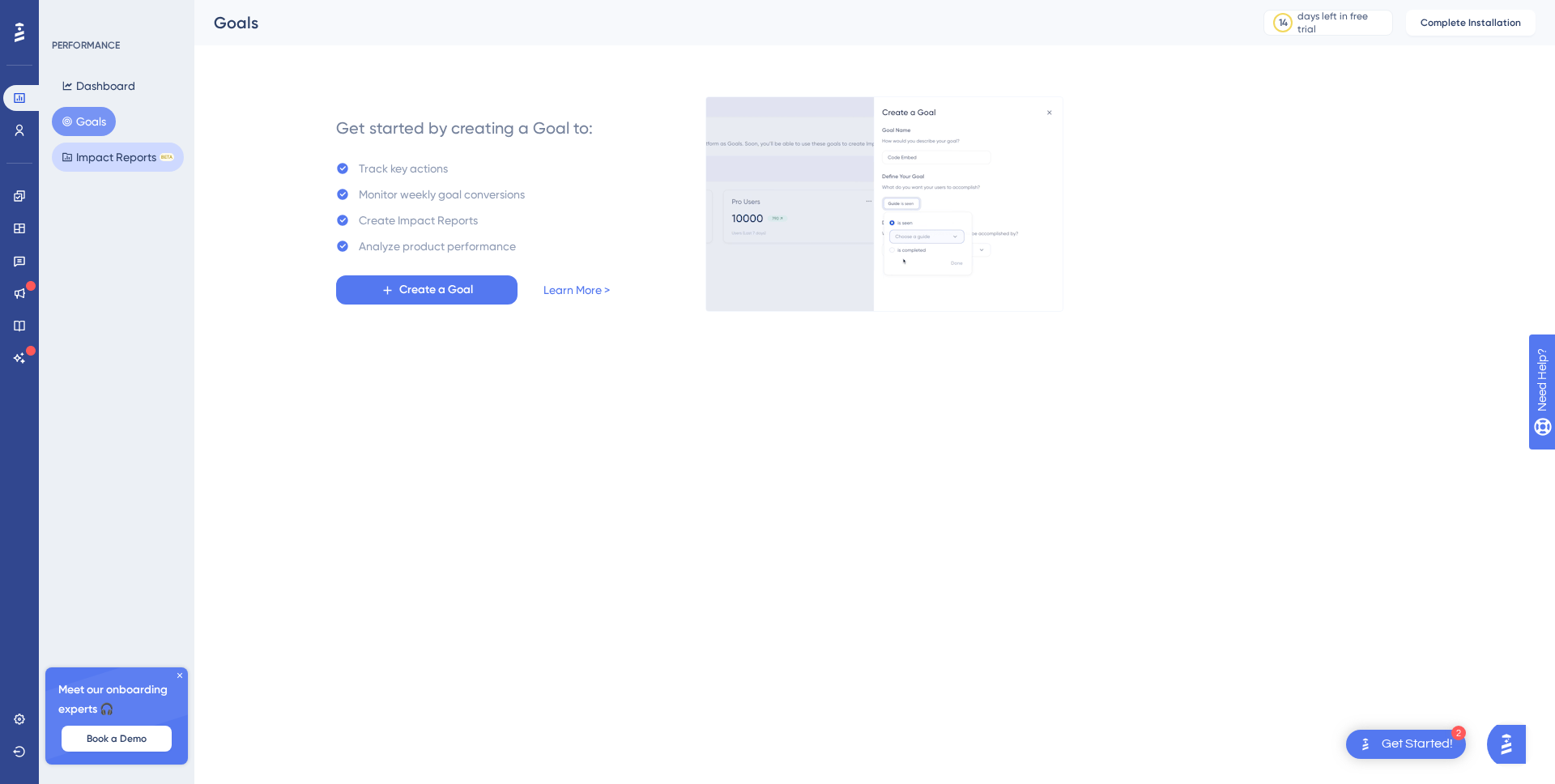
click at [102, 152] on button "Impact Reports BETA" at bounding box center [118, 158] width 132 height 29
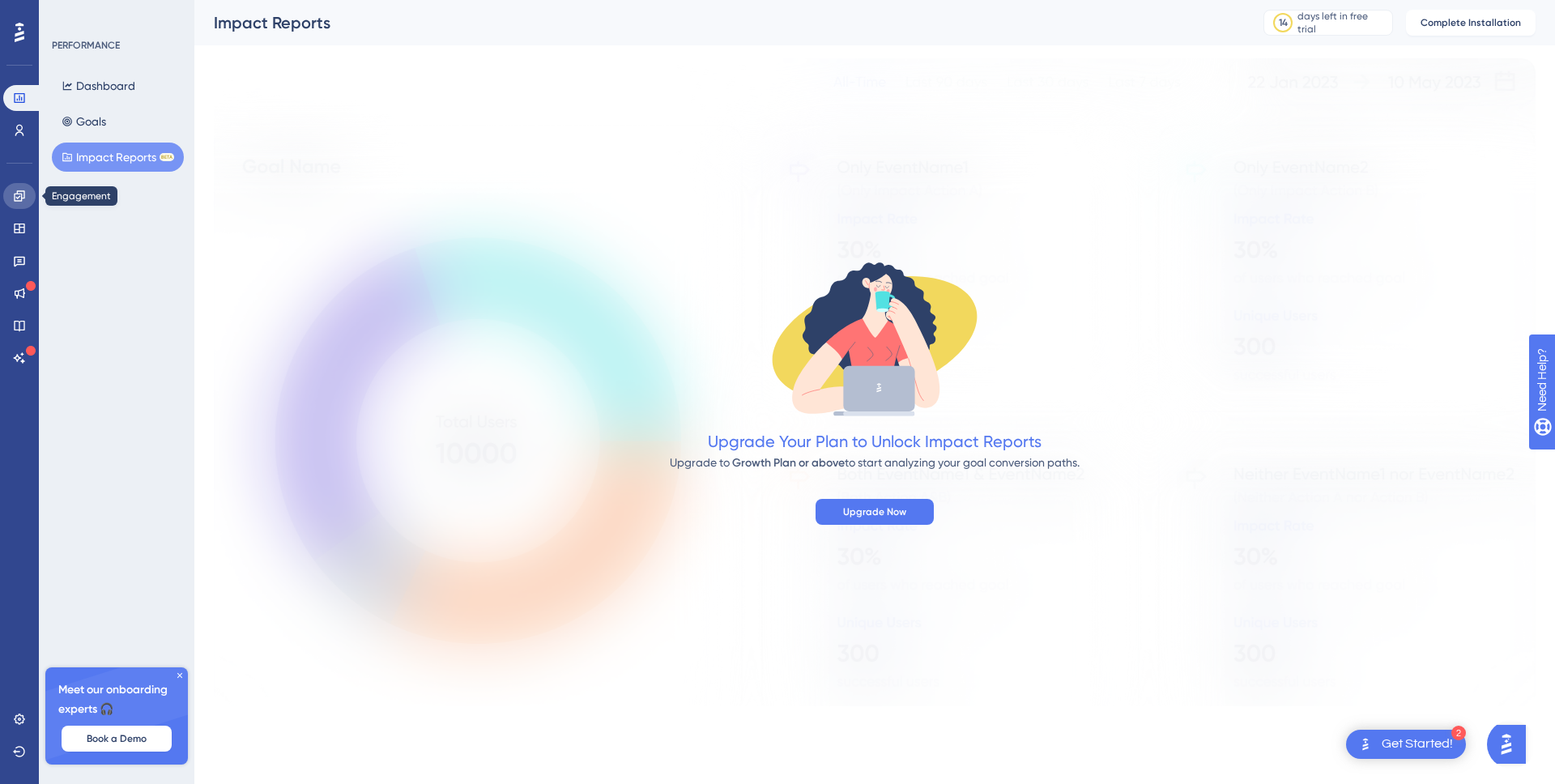
click at [26, 195] on link at bounding box center [19, 196] width 32 height 26
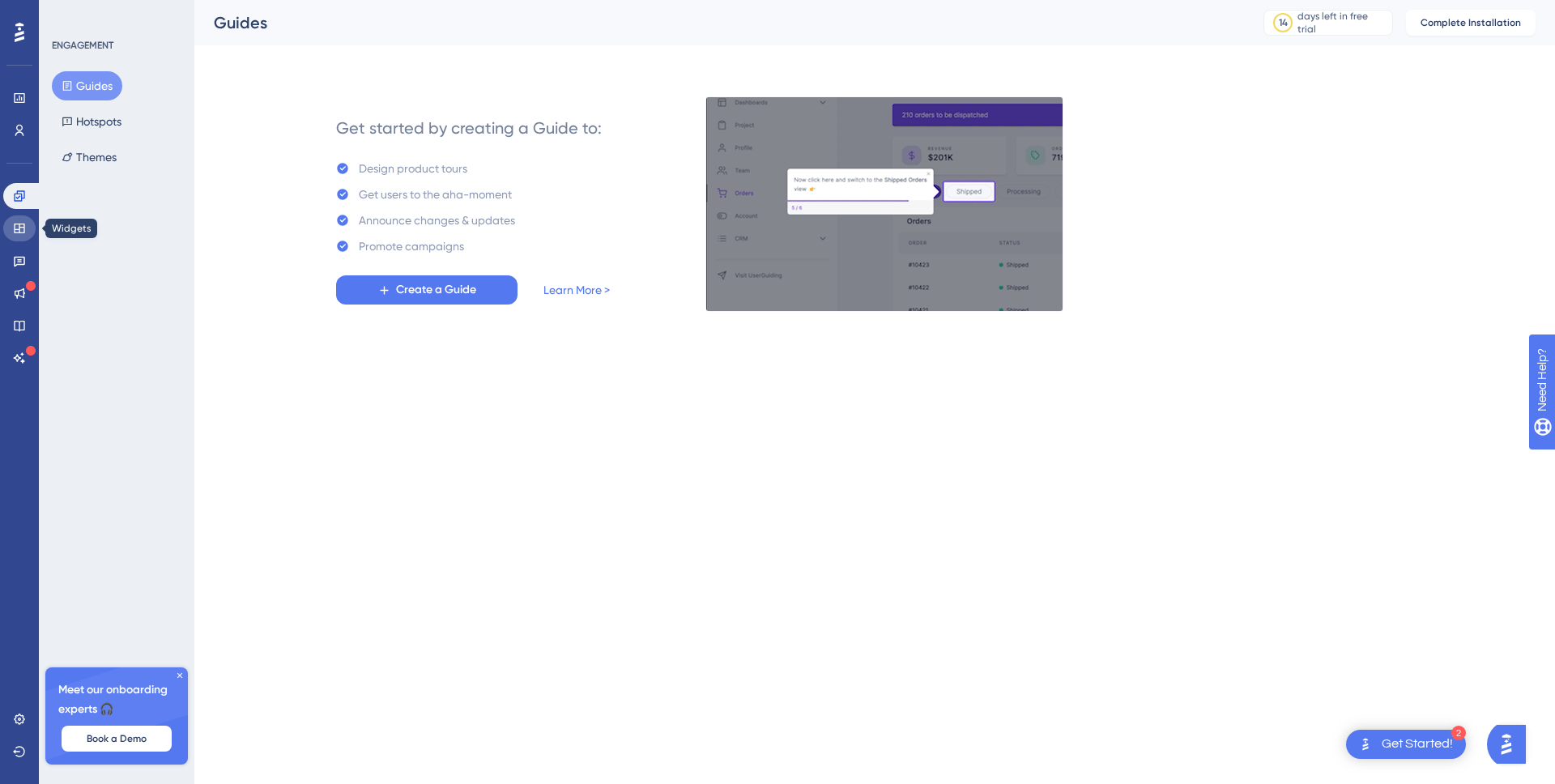
click at [24, 233] on icon at bounding box center [18, 228] width 10 height 10
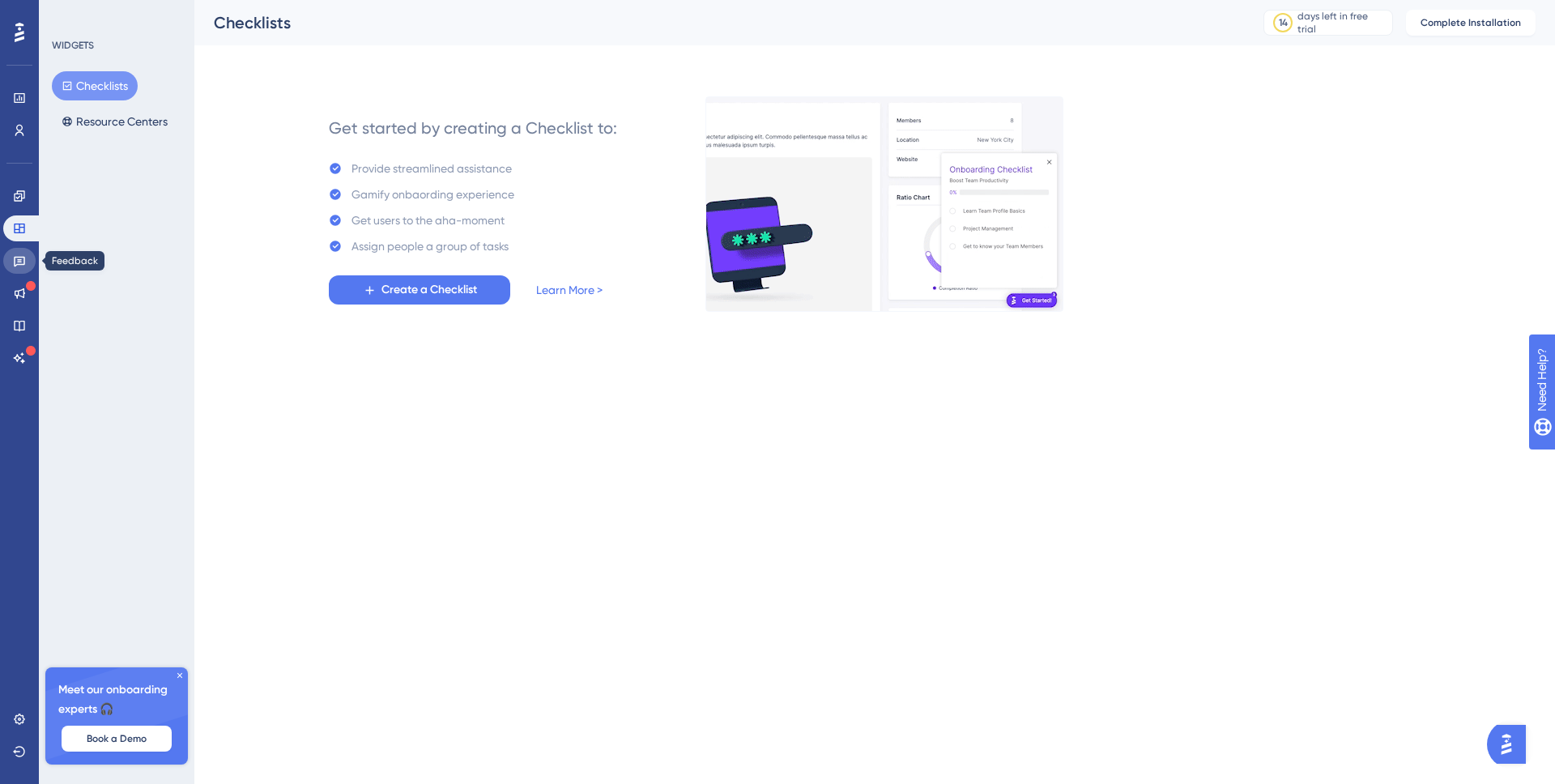
click at [31, 263] on link at bounding box center [19, 260] width 32 height 26
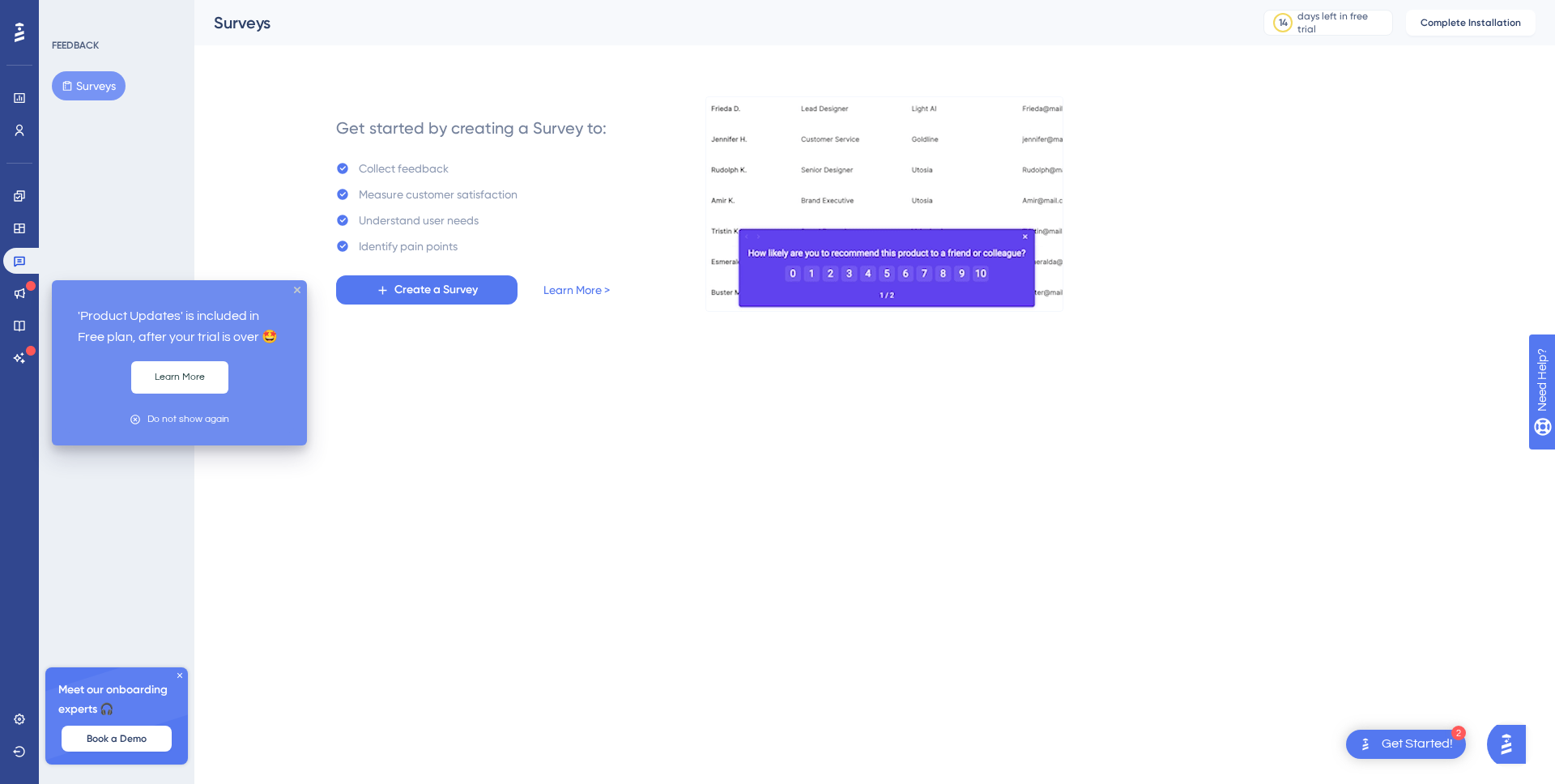
click at [31, 280] on div at bounding box center [30, 287] width 10 height 13
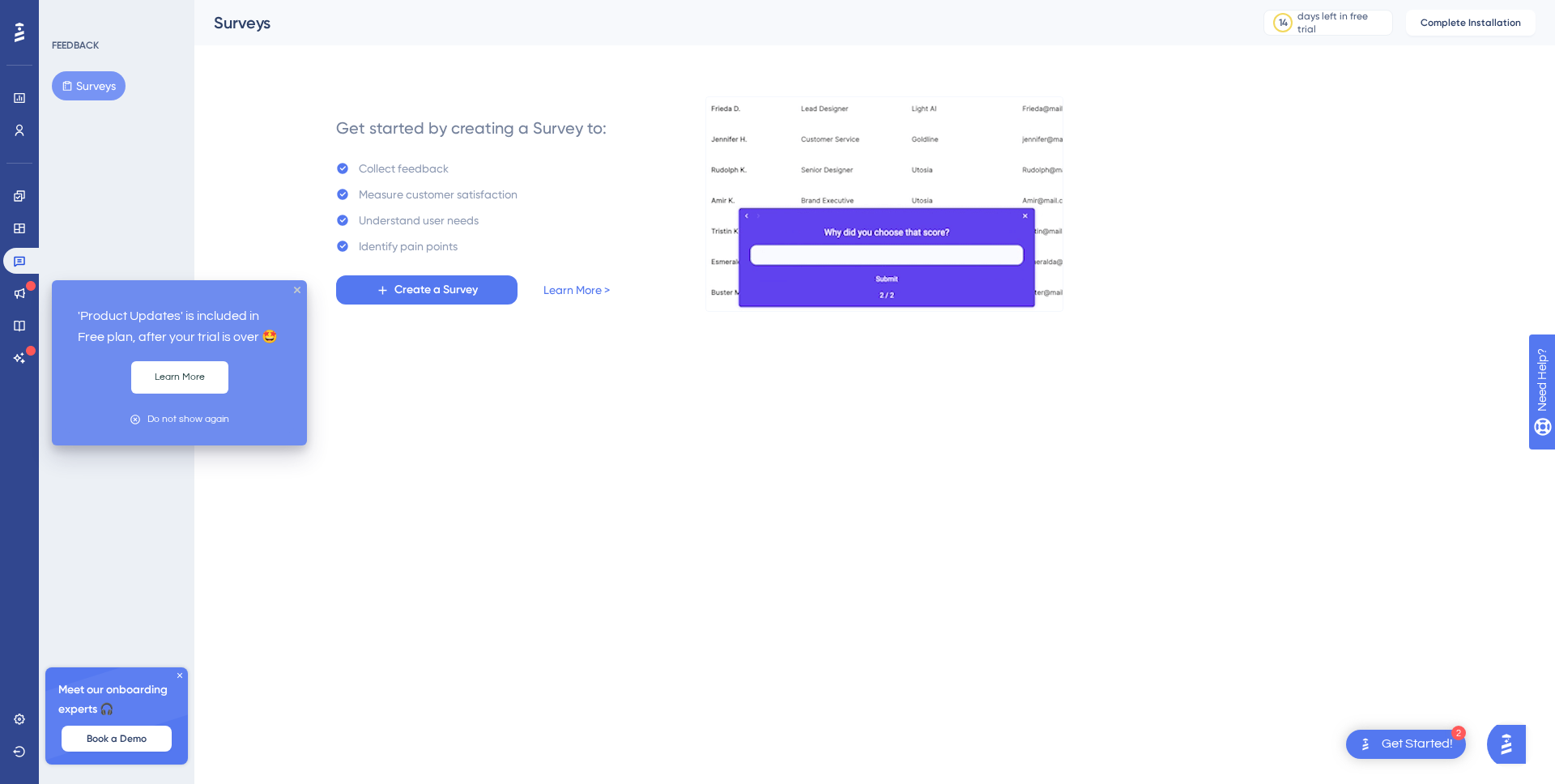
click at [32, 286] on icon at bounding box center [30, 286] width 10 height 10
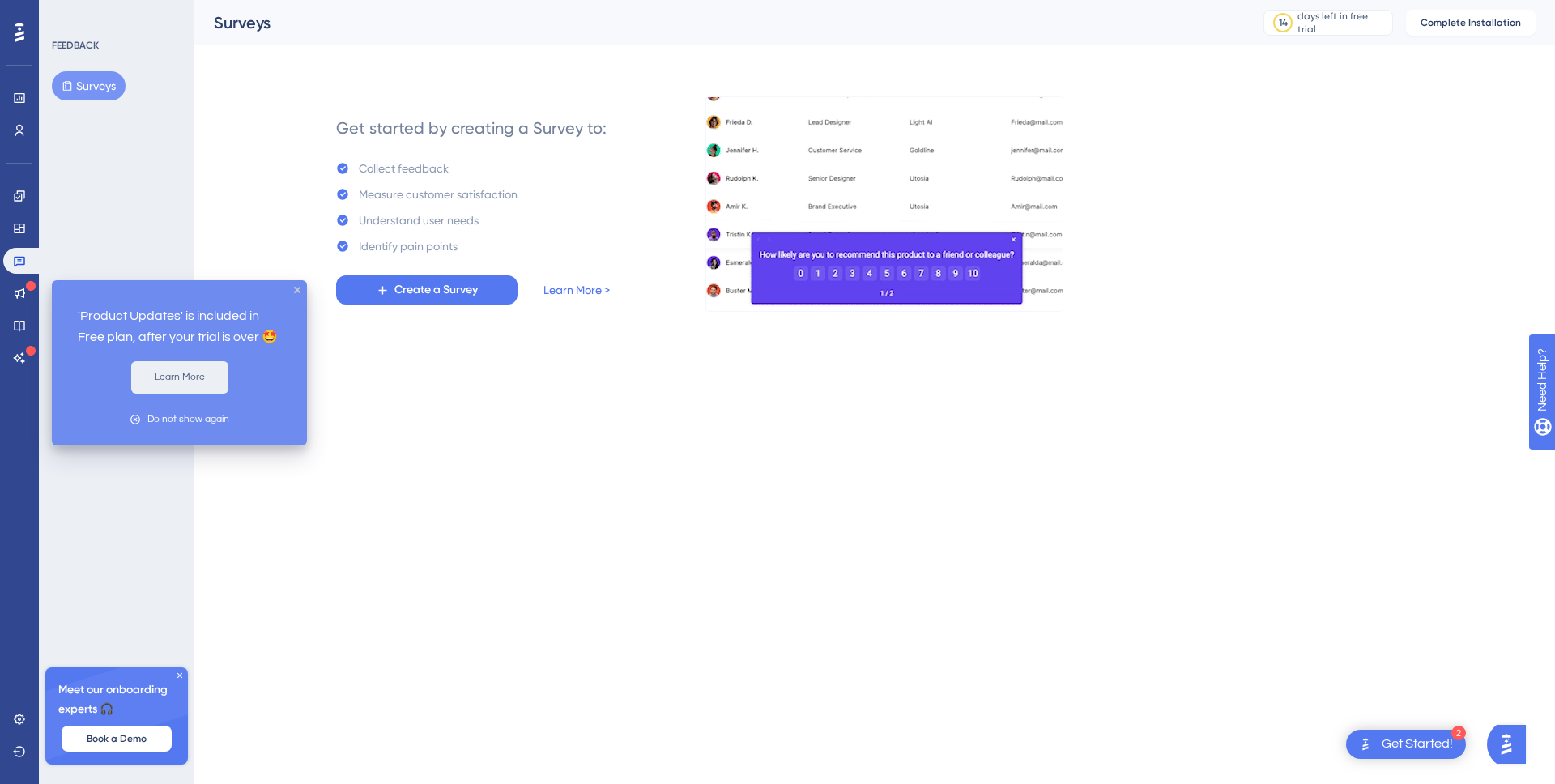
click at [211, 375] on button "Learn More" at bounding box center [180, 376] width 97 height 32
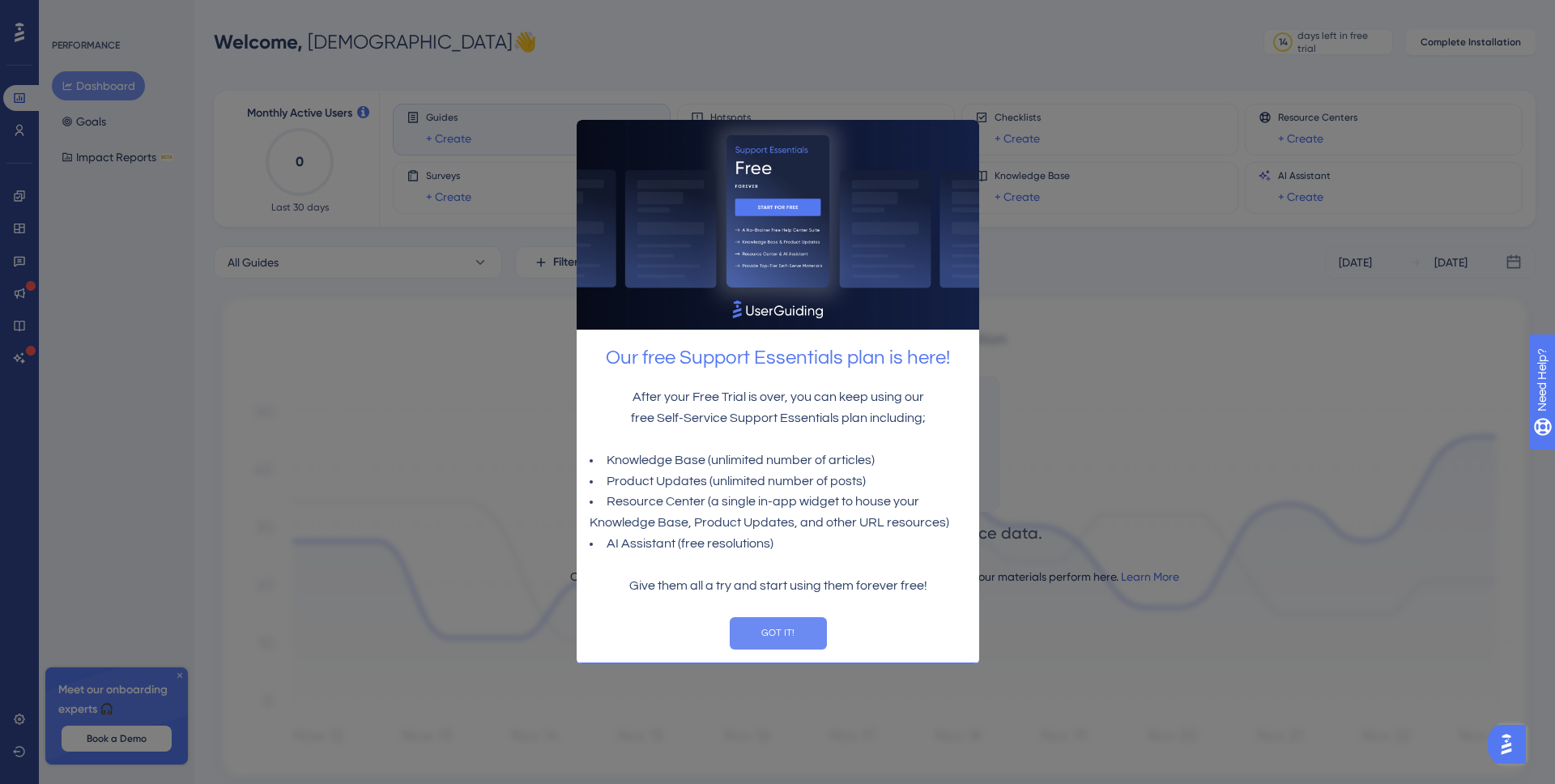
click at [809, 624] on button "GOT IT!" at bounding box center [777, 632] width 97 height 32
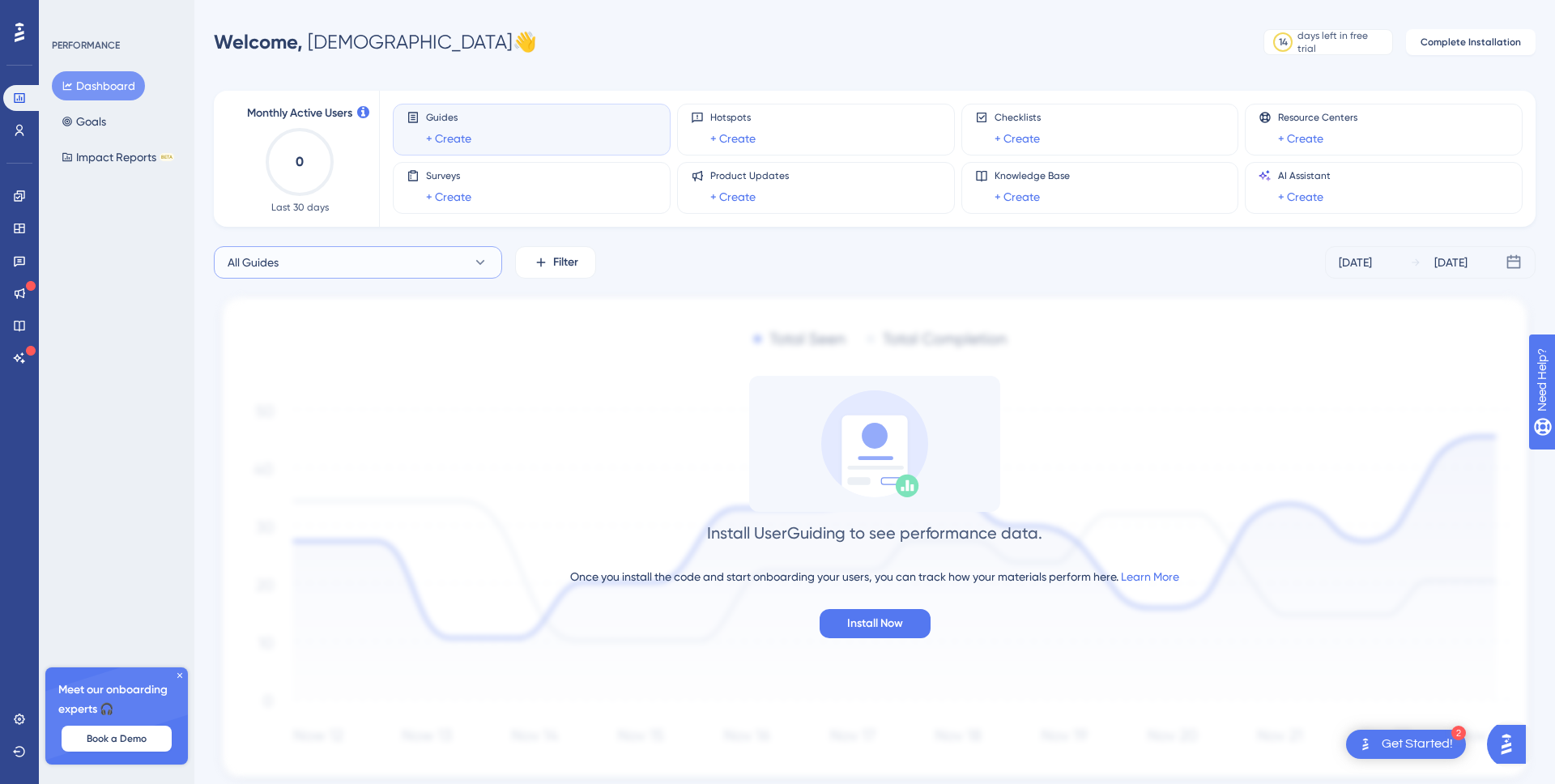
click at [374, 262] on button "All Guides" at bounding box center [357, 262] width 289 height 32
click at [489, 190] on div "Surveys + Create" at bounding box center [531, 188] width 250 height 38
click at [489, 133] on div "Guides + Create" at bounding box center [531, 129] width 250 height 38
click at [324, 143] on icon "0" at bounding box center [300, 162] width 71 height 71
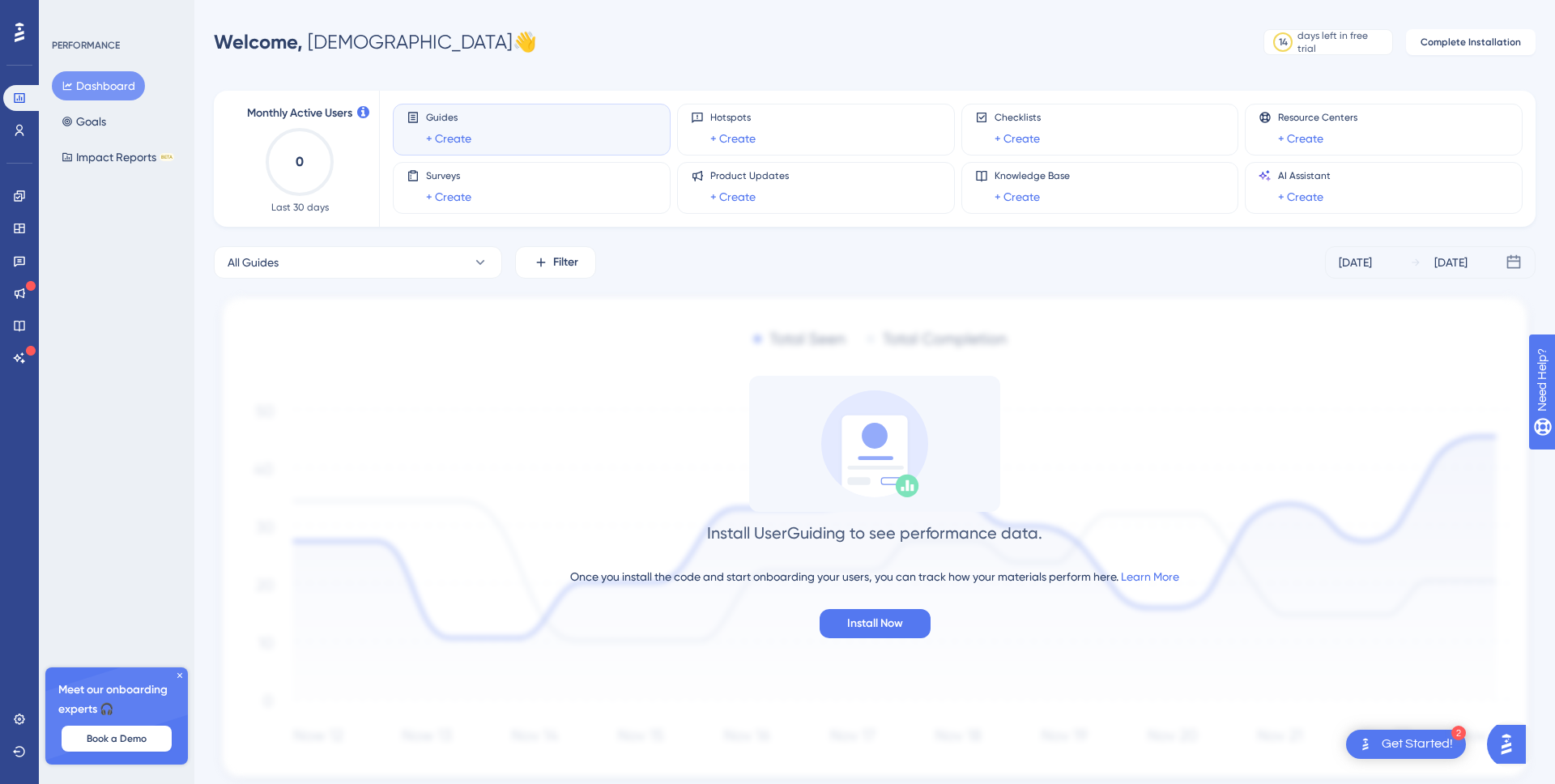
click at [27, 343] on div "Engagement Widgets Feedback Product Updates Knowledge Base AI Assistant" at bounding box center [19, 277] width 32 height 188
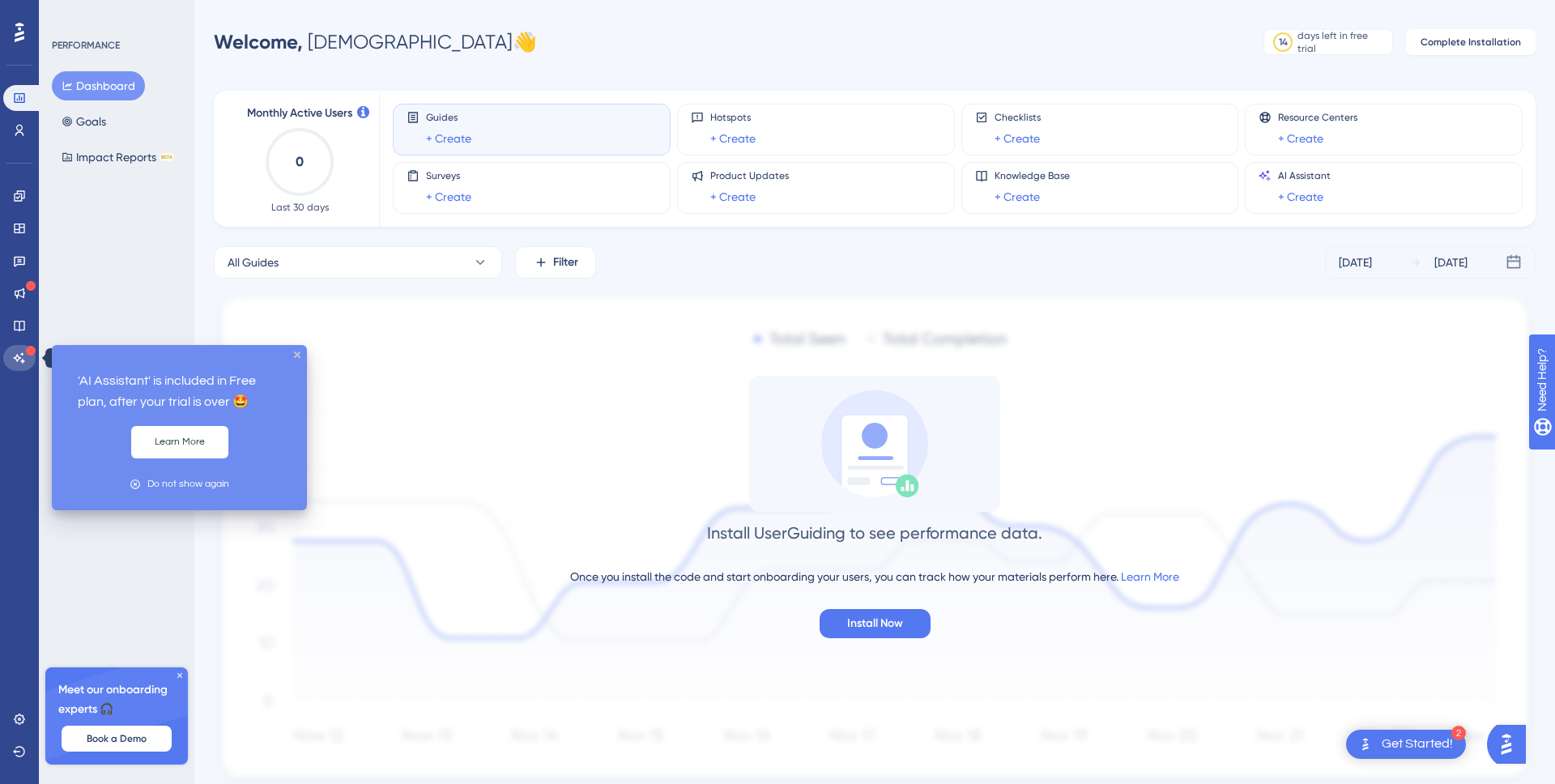
click at [27, 363] on link at bounding box center [19, 357] width 32 height 26
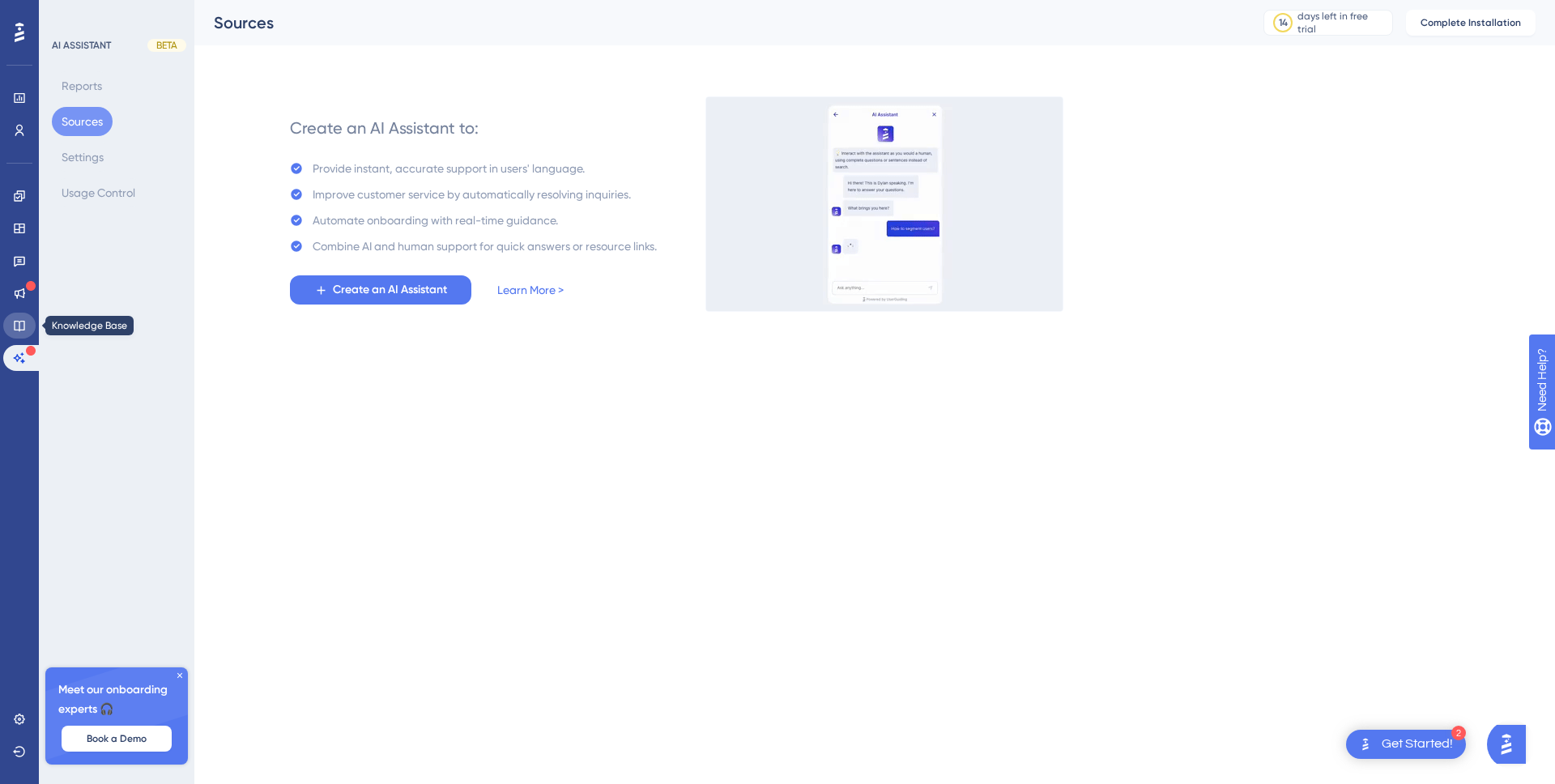
click at [28, 321] on link at bounding box center [19, 325] width 32 height 26
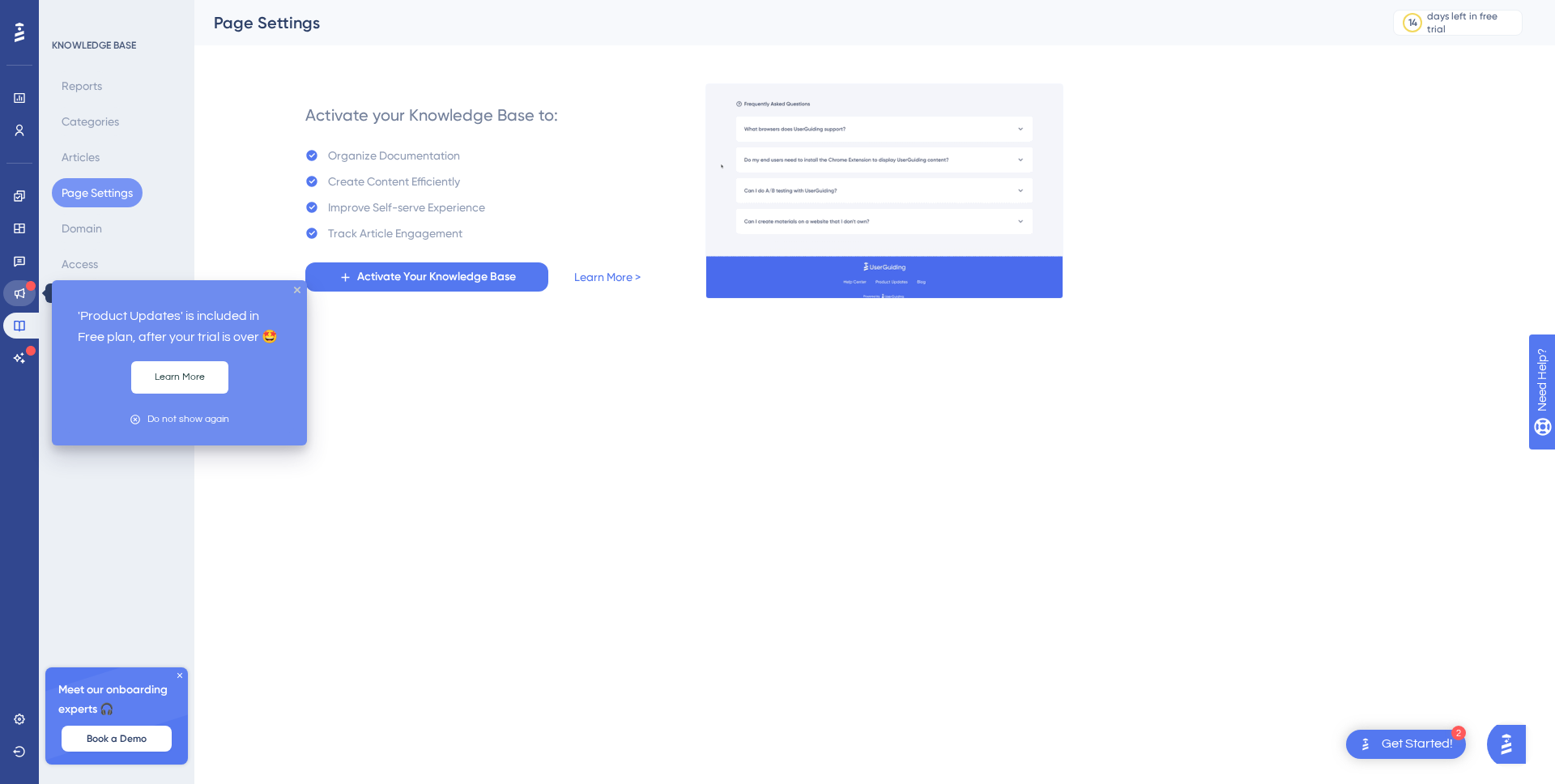
click at [25, 287] on icon at bounding box center [19, 293] width 13 height 13
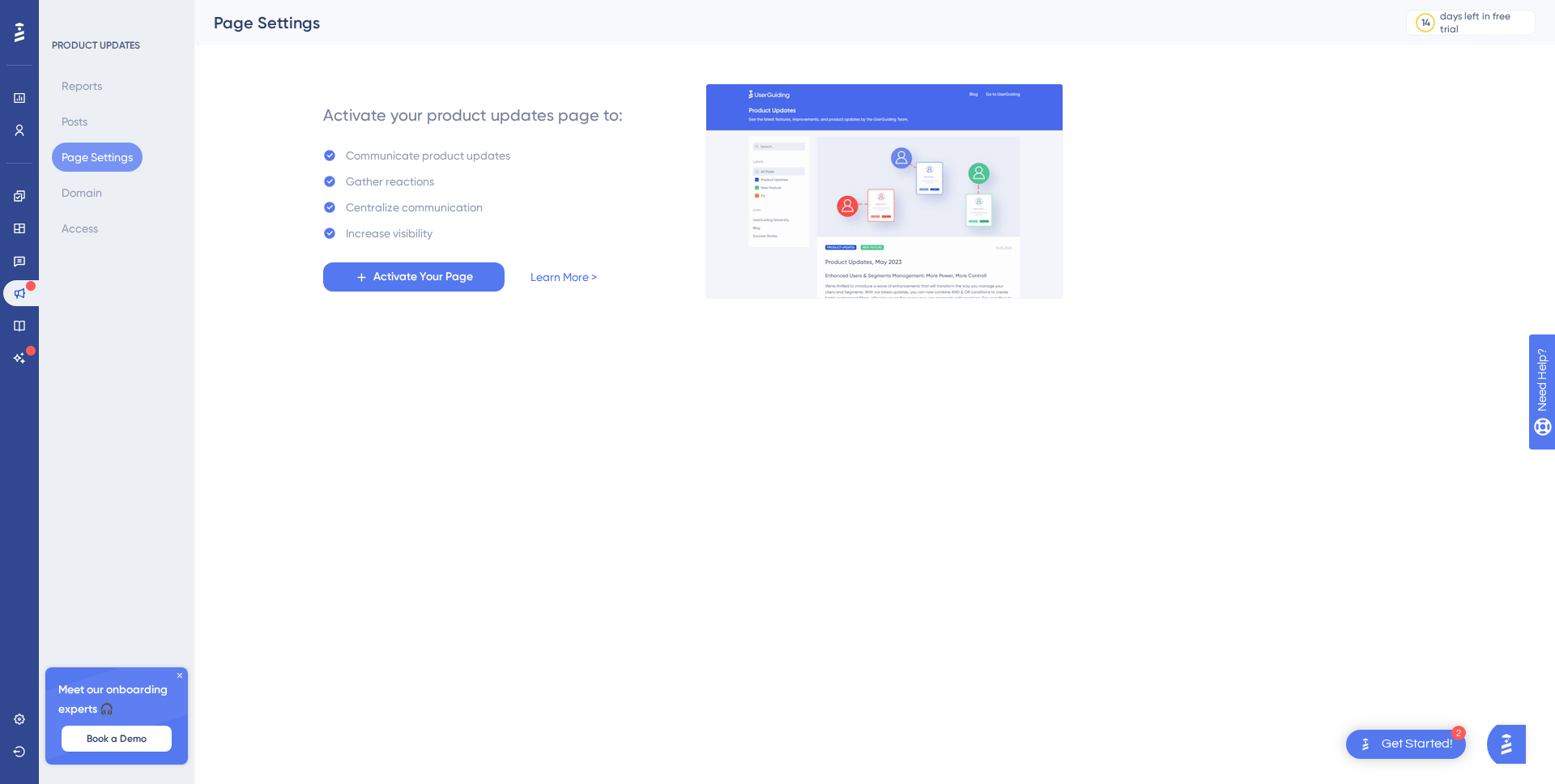
click at [17, 28] on icon at bounding box center [19, 32] width 10 height 21
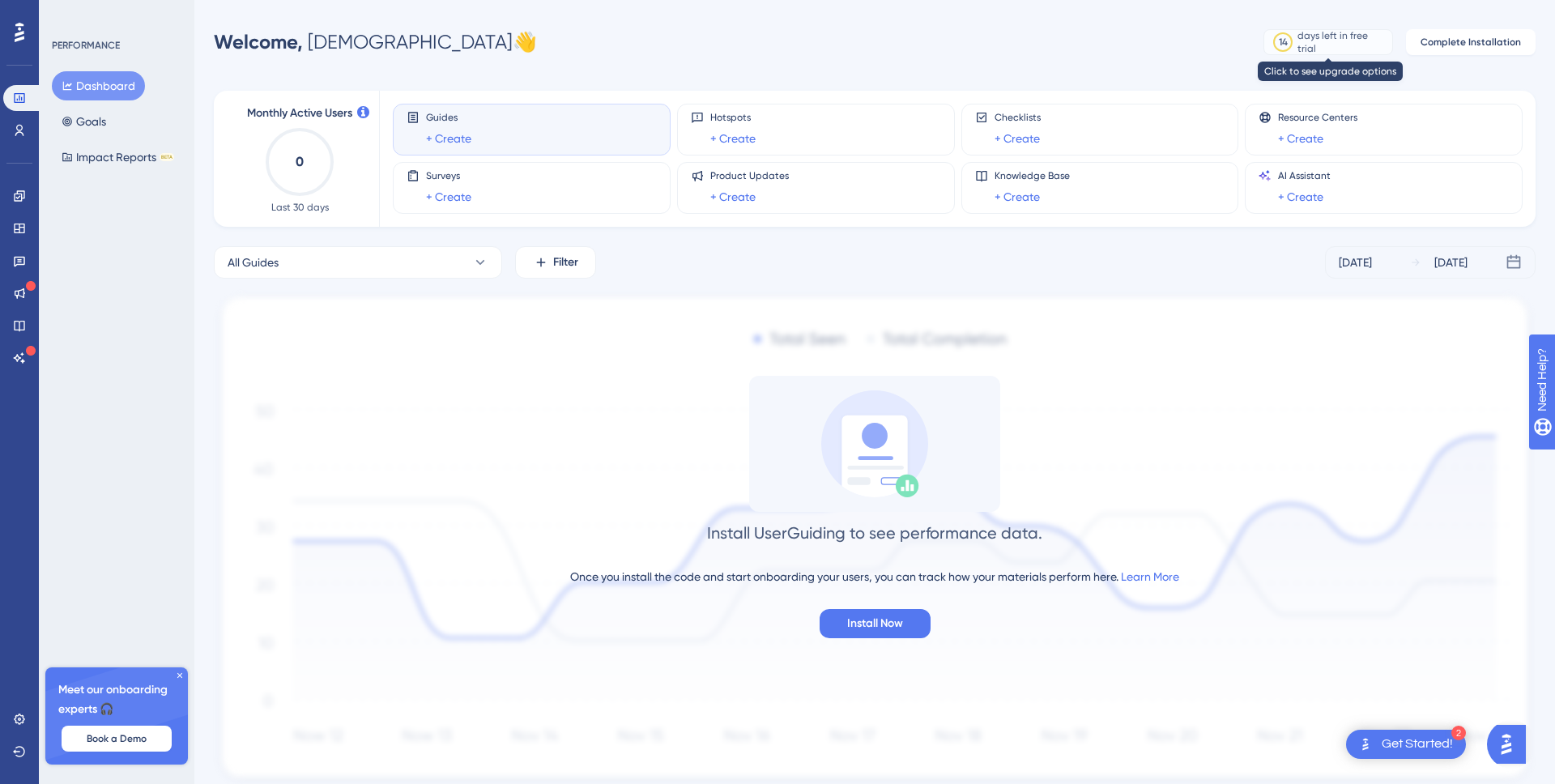
click at [1380, 45] on div "days left in free trial" at bounding box center [1342, 42] width 90 height 26
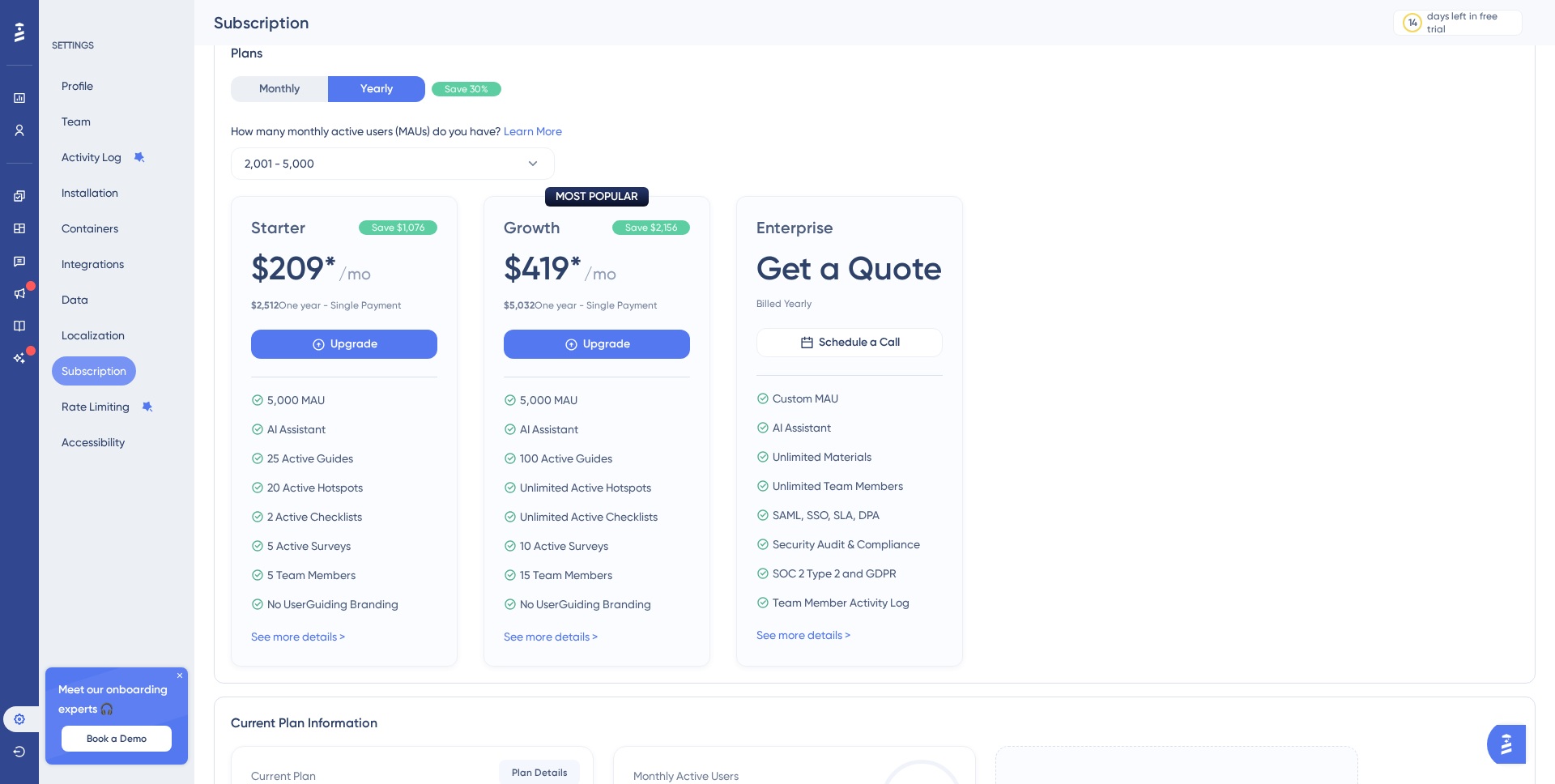
scroll to position [520, 0]
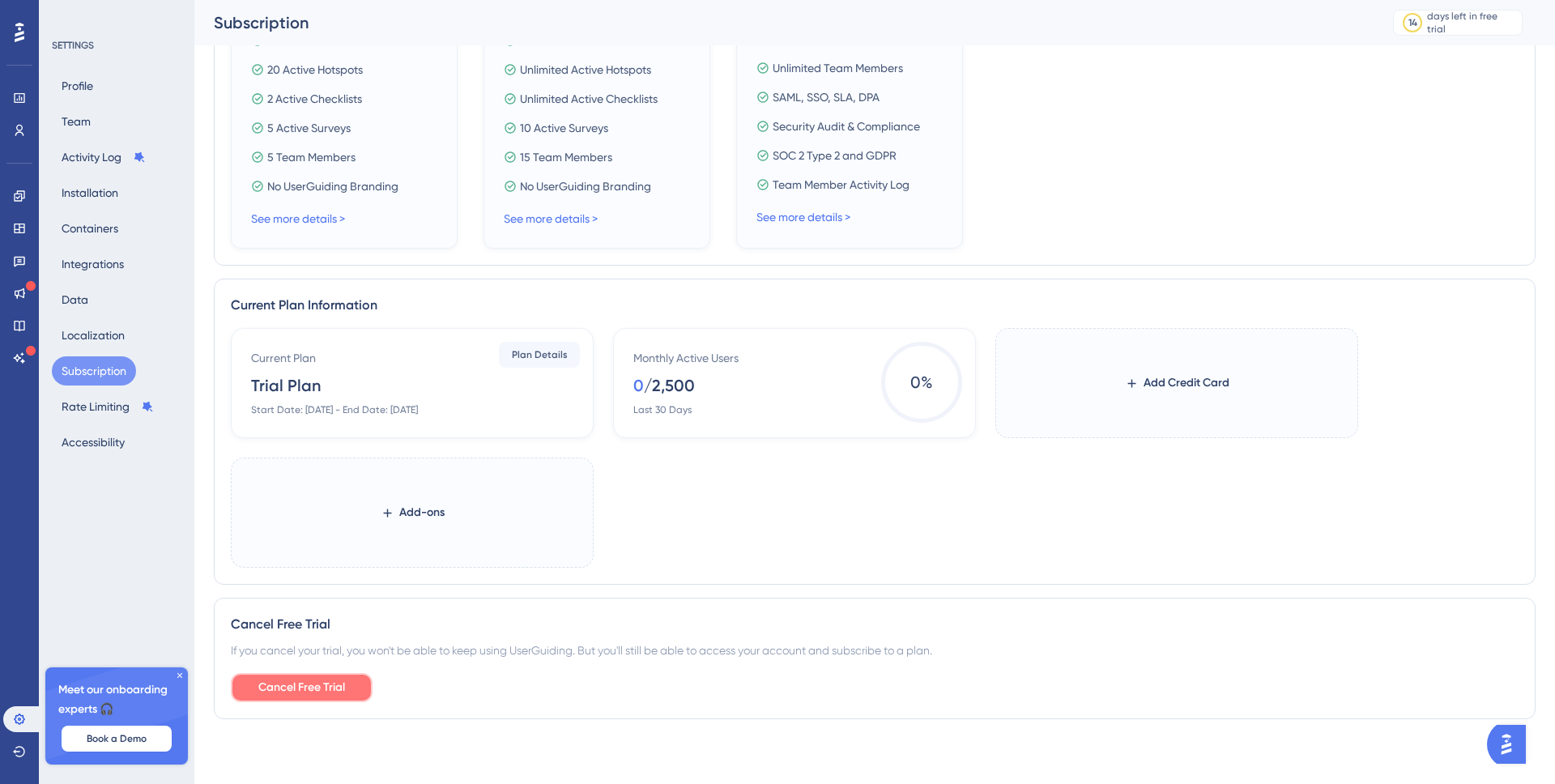
click at [326, 697] on button "Cancel Free Trial" at bounding box center [301, 687] width 142 height 29
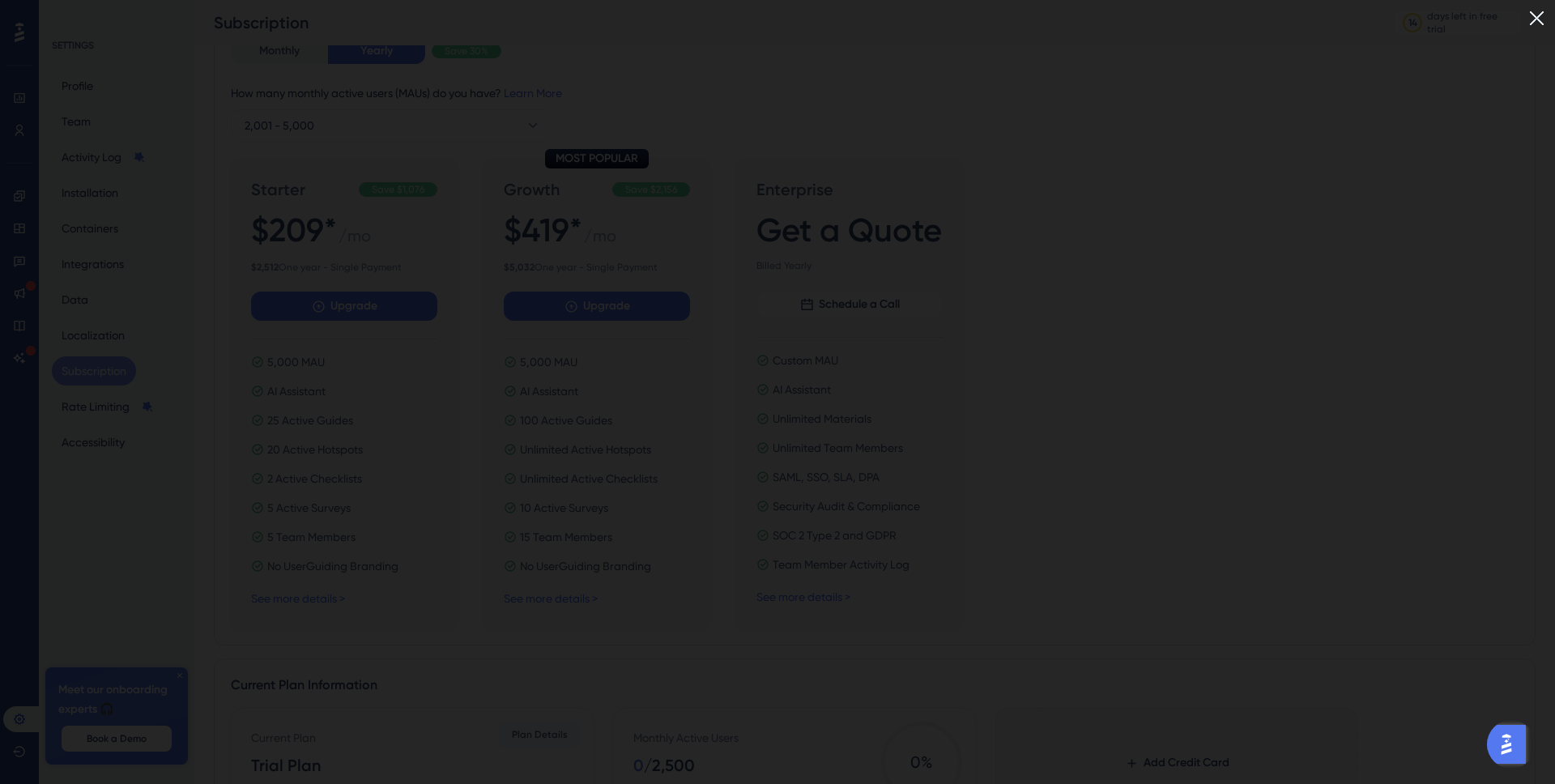
scroll to position [155, 0]
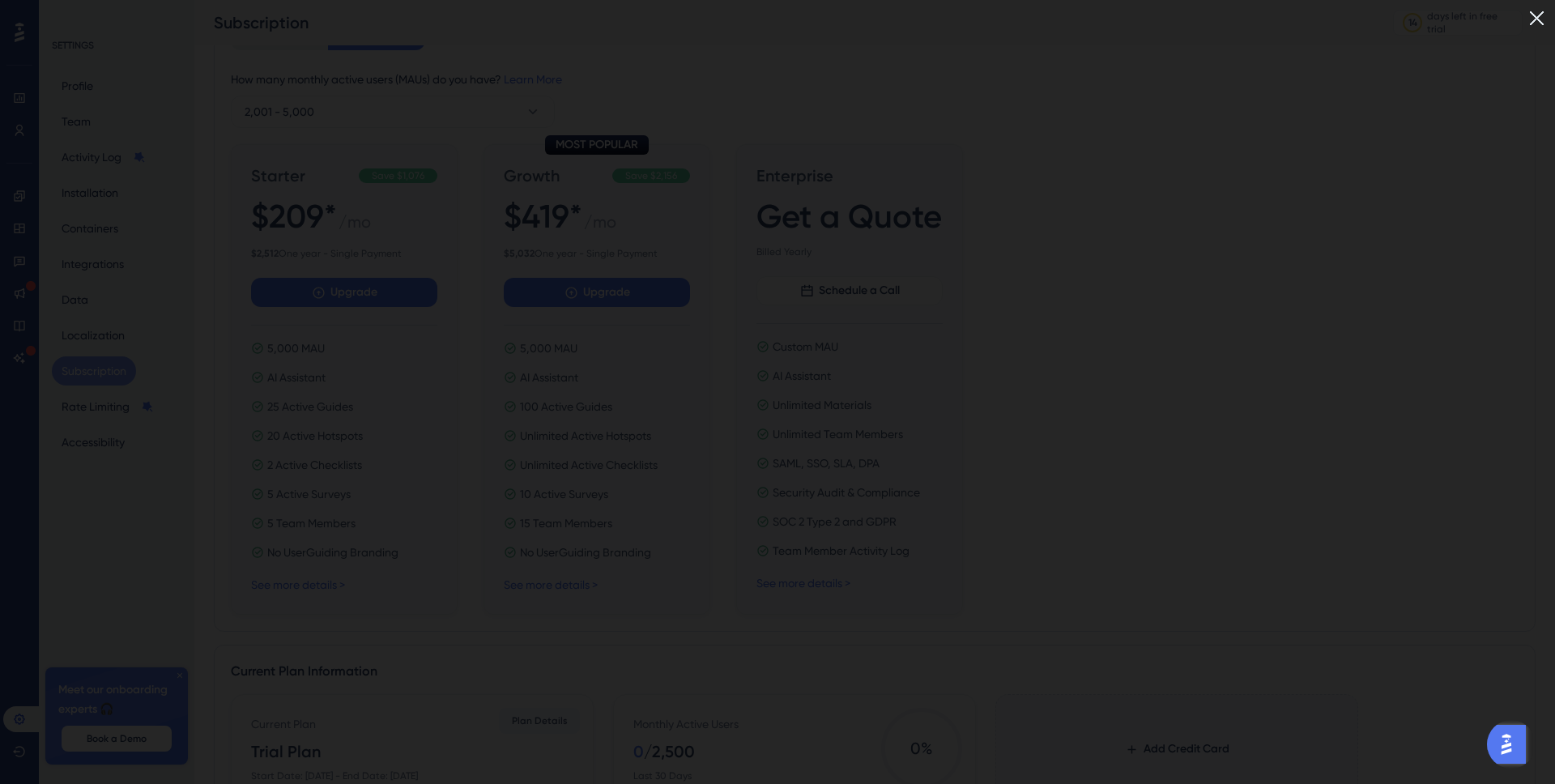
click at [1537, 19] on img at bounding box center [1536, 17] width 27 height 27
